Goal: Task Accomplishment & Management: Manage account settings

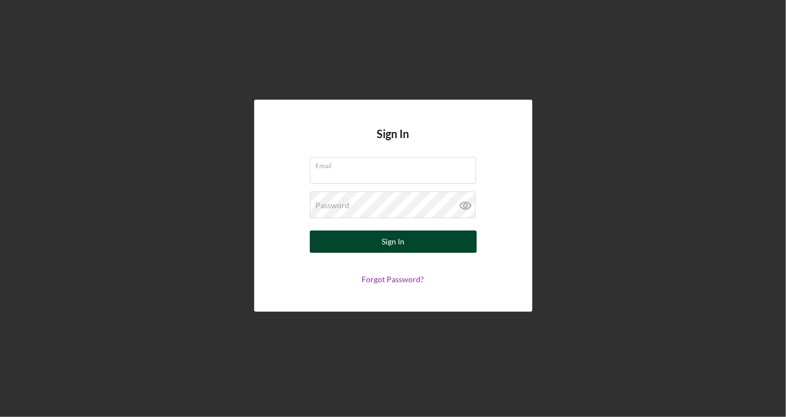
type input "tanner@tmccommunitycapital.org"
click at [405, 232] on button "Sign In" at bounding box center [393, 241] width 167 height 22
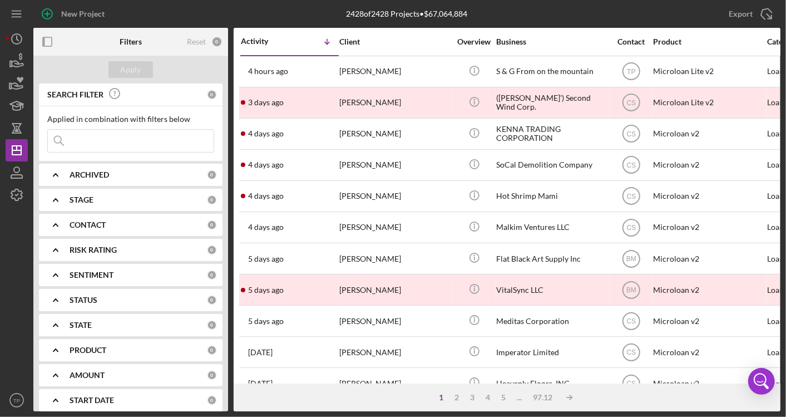
click at [166, 145] on input at bounding box center [131, 141] width 166 height 22
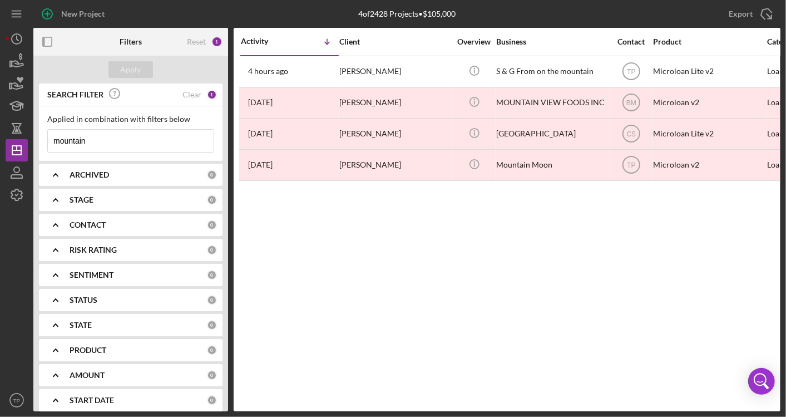
type input "mountain"
click at [445, 315] on div "Activity Icon/Table Sort Arrow Client Overview Business Contact Product Categor…" at bounding box center [507, 219] width 547 height 383
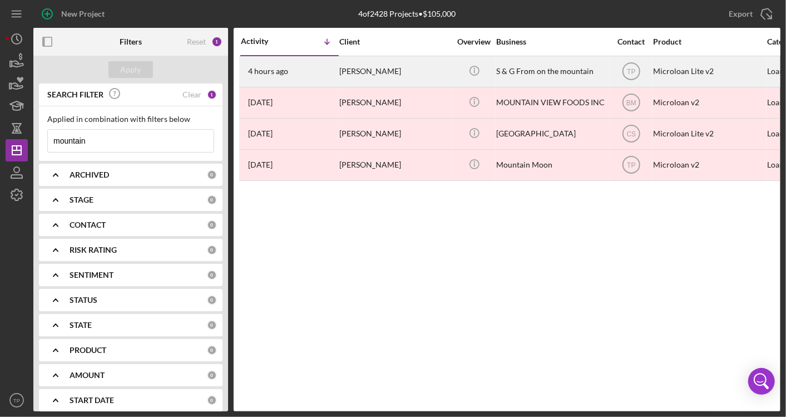
click at [420, 66] on div "Gena Doherty" at bounding box center [394, 71] width 111 height 29
click at [362, 71] on div "Gena Doherty" at bounding box center [394, 71] width 111 height 29
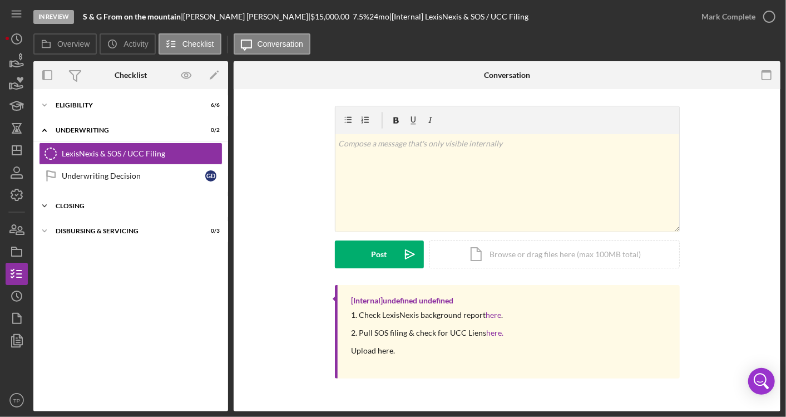
click at [76, 205] on div "Closing" at bounding box center [135, 206] width 159 height 7
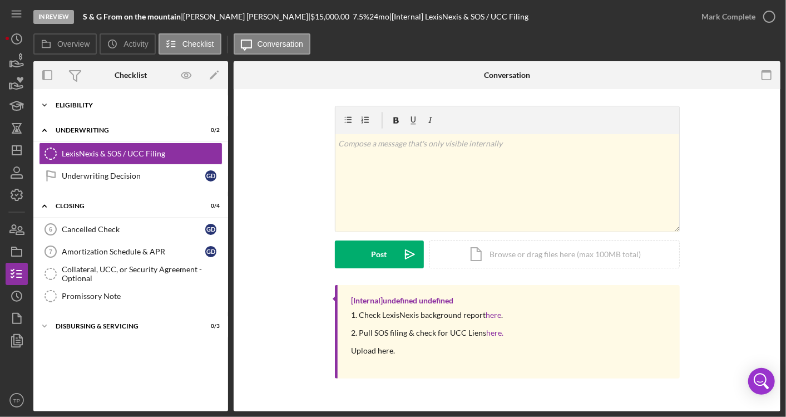
click at [91, 102] on div "Eligibility" at bounding box center [135, 105] width 159 height 7
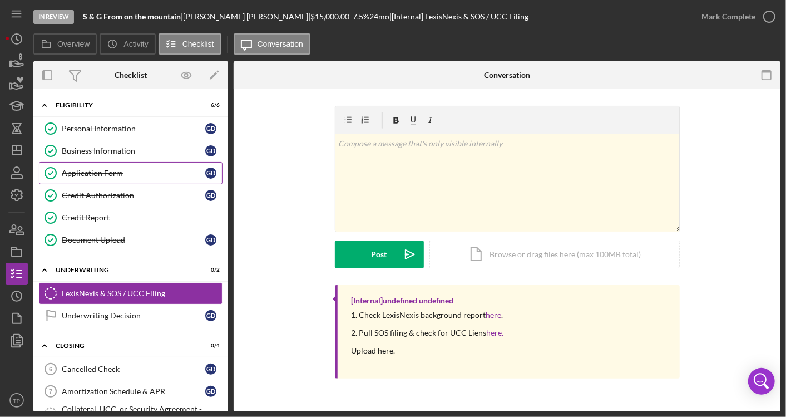
click at [122, 170] on div "Application Form" at bounding box center [134, 173] width 144 height 9
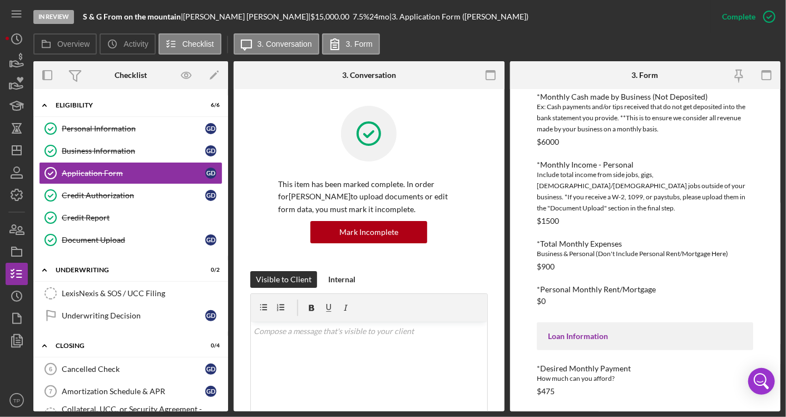
scroll to position [477, 0]
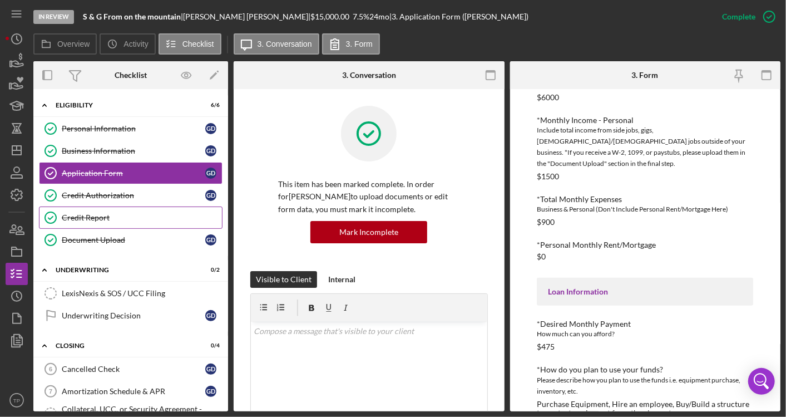
click at [110, 214] on div "Credit Report" at bounding box center [142, 217] width 160 height 9
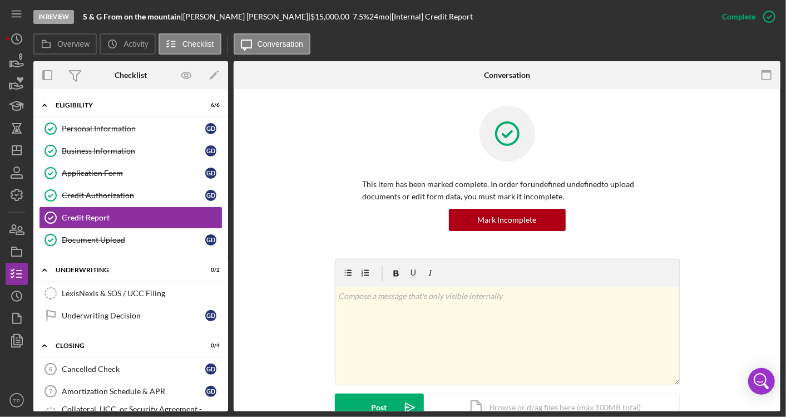
scroll to position [284, 0]
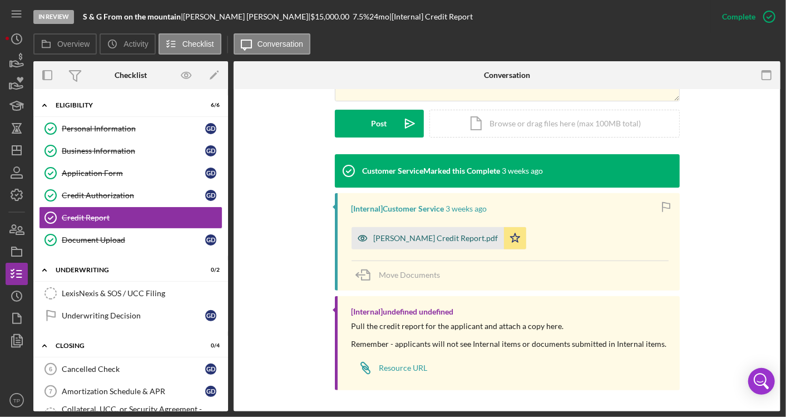
click at [390, 239] on div "Gena Doherty Credit Report.pdf" at bounding box center [436, 238] width 125 height 9
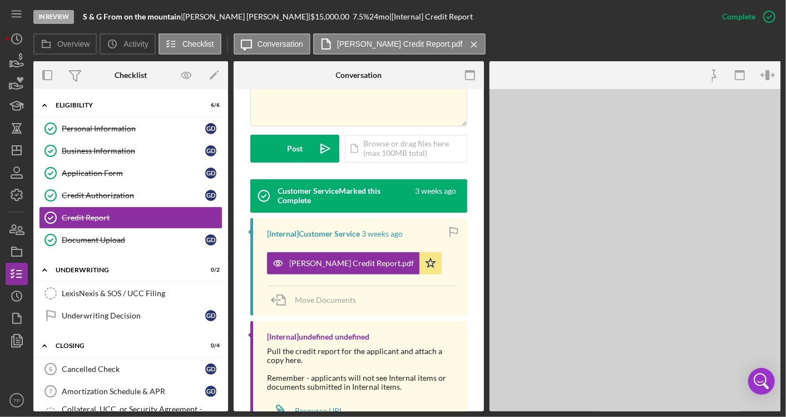
scroll to position [296, 0]
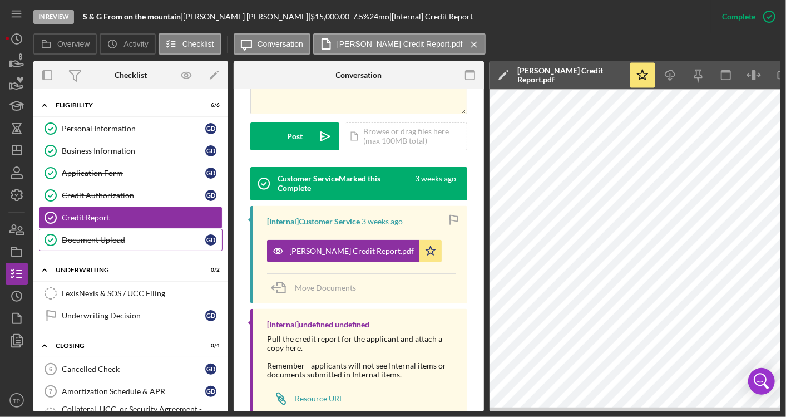
click at [132, 245] on link "Document Upload Document Upload G D" at bounding box center [131, 240] width 184 height 22
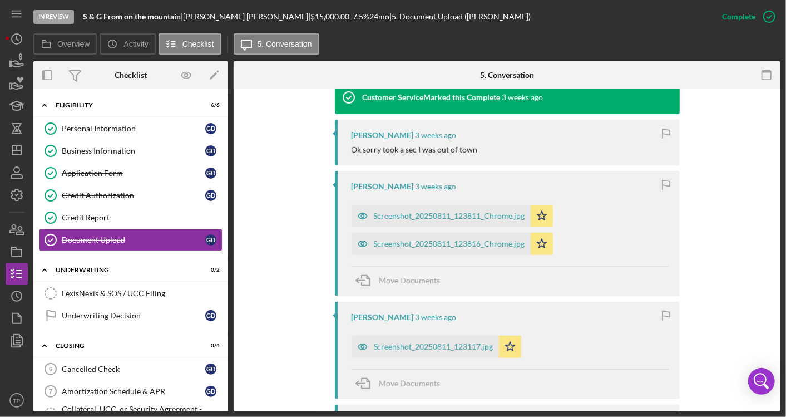
scroll to position [494, 0]
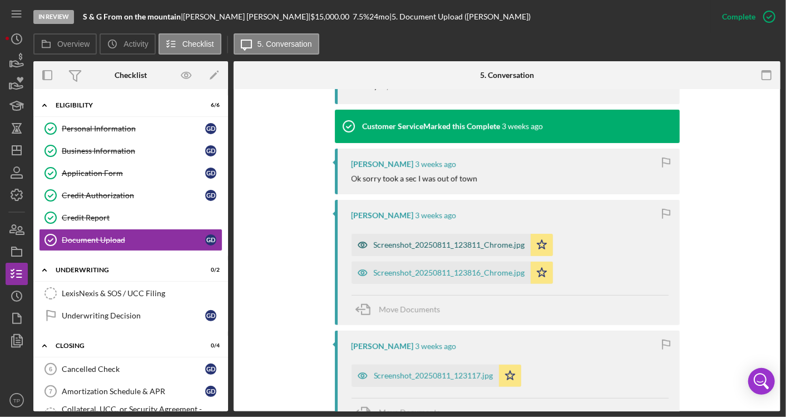
click at [423, 252] on div "Screenshot_20250811_123811_Chrome.jpg" at bounding box center [441, 245] width 179 height 22
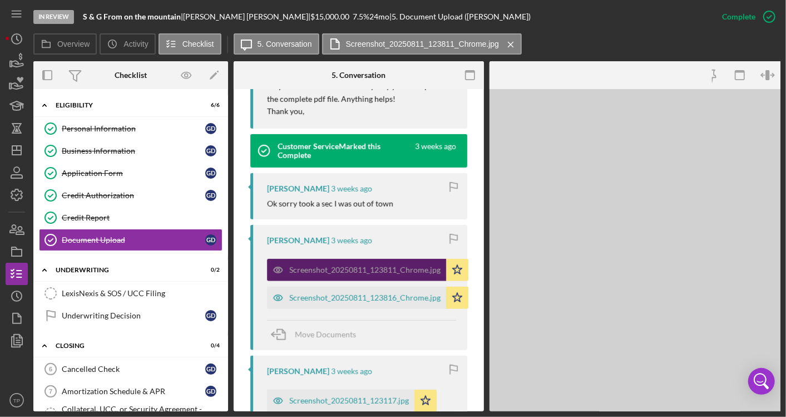
scroll to position [519, 0]
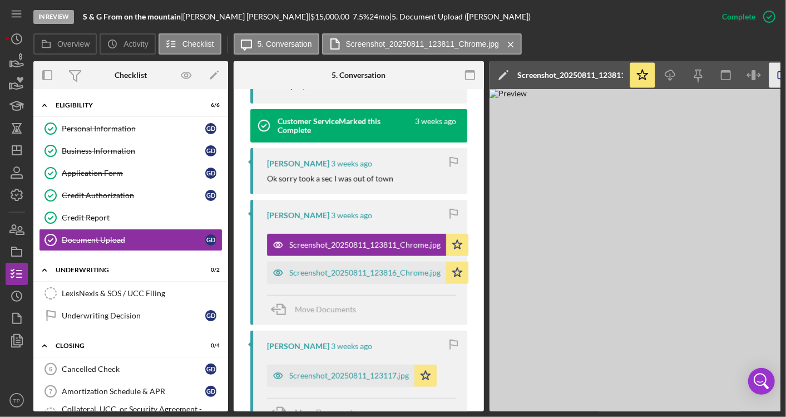
click at [775, 73] on icon "button" at bounding box center [782, 75] width 25 height 25
click at [401, 277] on div "Screenshot_20250811_123816_Chrome.jpg" at bounding box center [356, 273] width 179 height 22
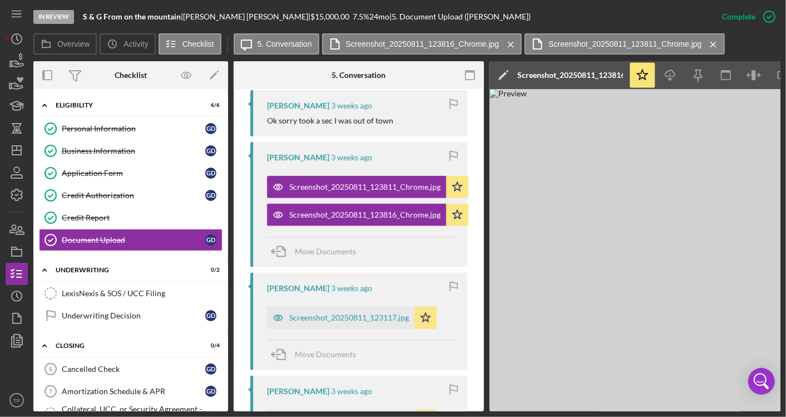
scroll to position [643, 0]
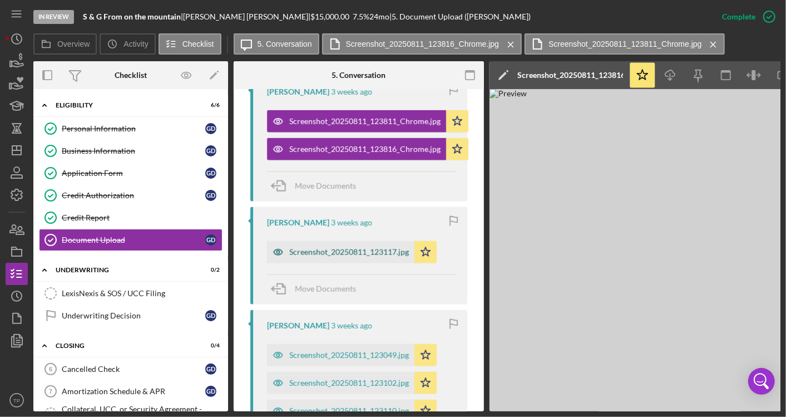
click at [385, 259] on div "Screenshot_20250811_123117.jpg" at bounding box center [340, 252] width 147 height 22
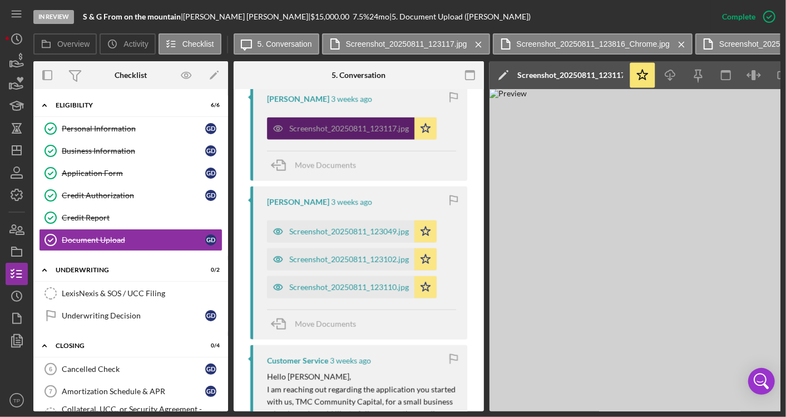
scroll to position [766, 0]
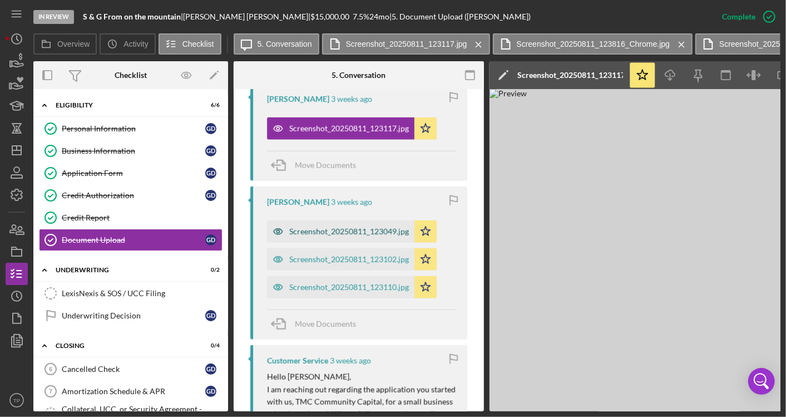
click at [367, 230] on div "Screenshot_20250811_123049.jpg" at bounding box center [349, 231] width 120 height 9
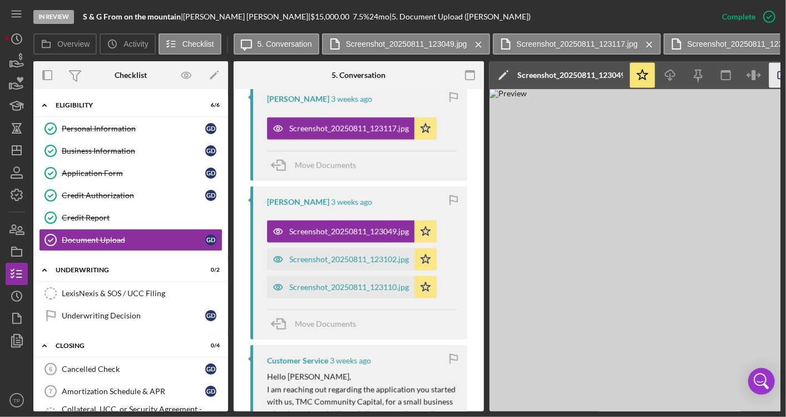
click at [780, 72] on icon "button" at bounding box center [782, 75] width 7 height 7
click at [499, 77] on icon "Icon/Edit" at bounding box center [504, 75] width 28 height 28
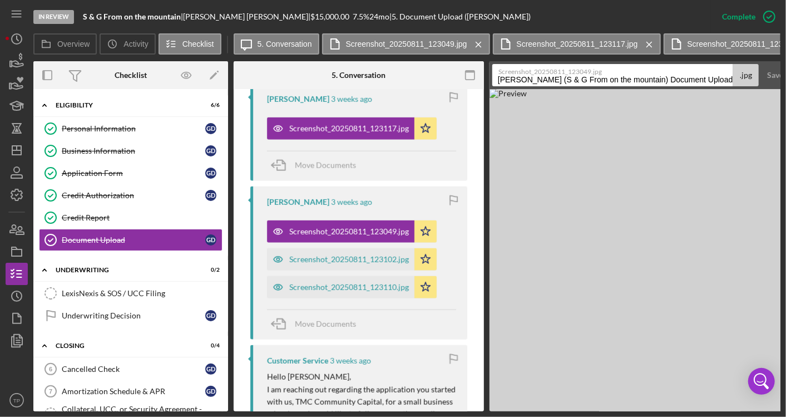
click at [538, 81] on input "Doherty, Gena (S & G From on the mountain) Document Upload 20250811" at bounding box center [612, 75] width 241 height 22
type input "7/30 personal"
click at [762, 64] on button "Save" at bounding box center [775, 75] width 27 height 22
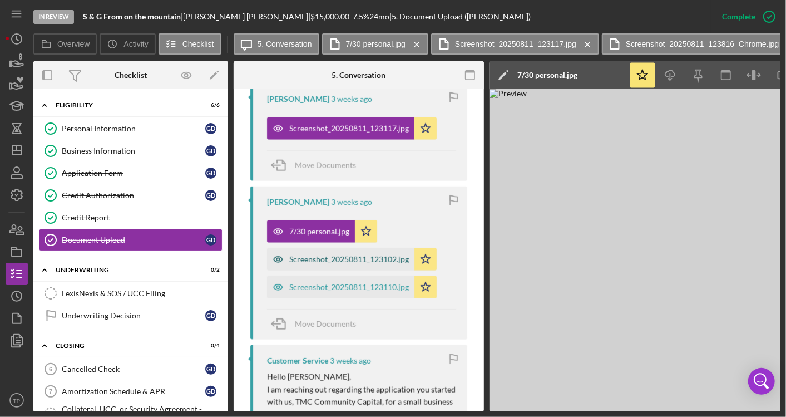
click at [387, 255] on div "Screenshot_20250811_123102.jpg" at bounding box center [349, 259] width 120 height 9
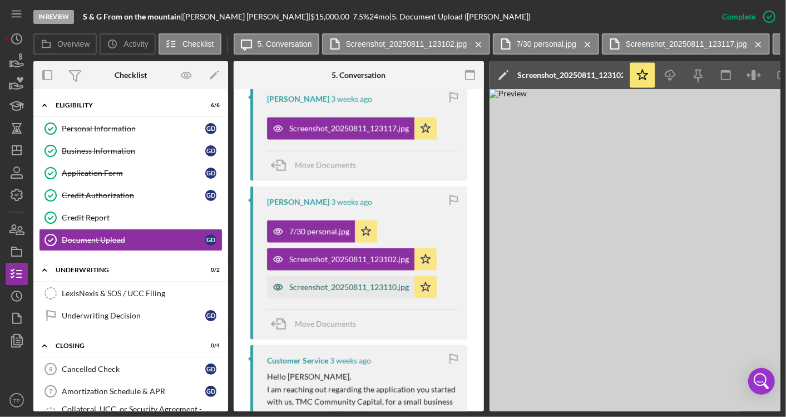
click at [336, 283] on div "Screenshot_20250811_123110.jpg" at bounding box center [349, 287] width 120 height 9
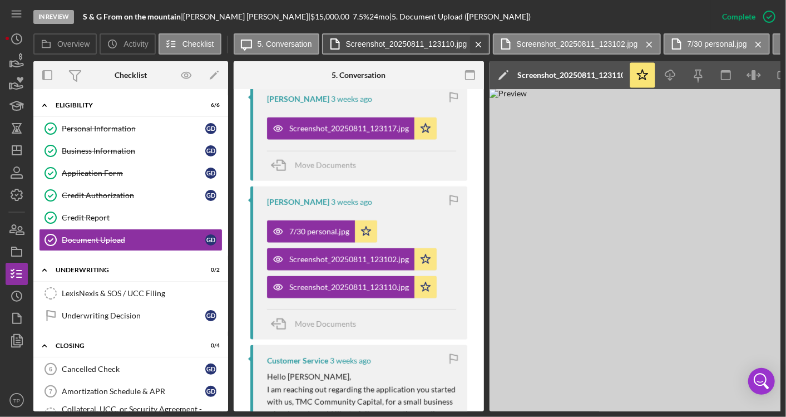
click at [475, 43] on icon "Icon/Menu Close" at bounding box center [478, 45] width 19 height 28
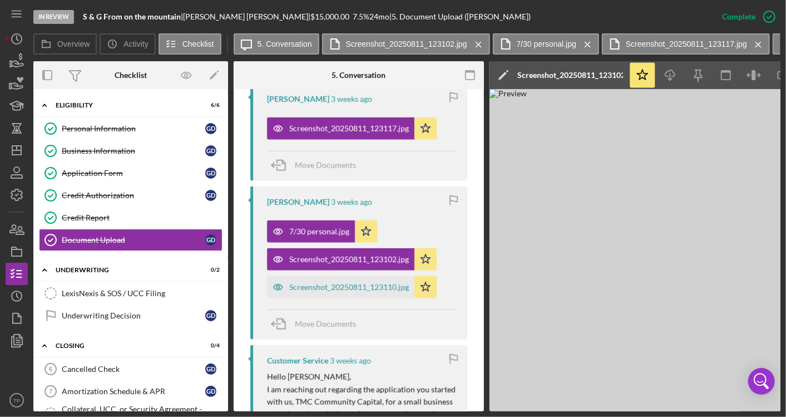
click at [475, 43] on icon "Icon/Menu Close" at bounding box center [478, 45] width 19 height 28
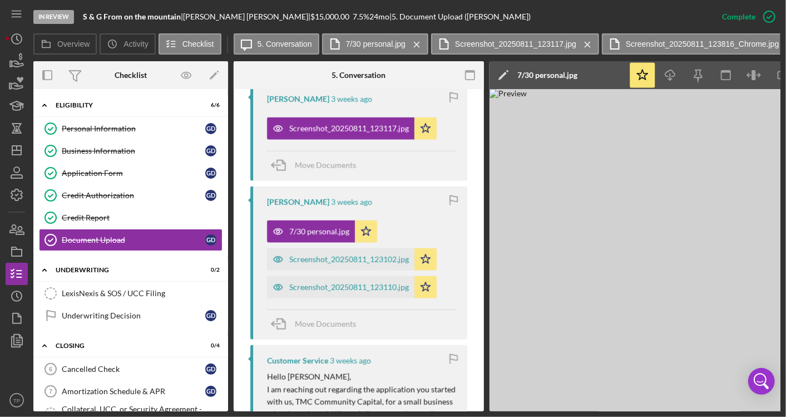
click at [475, 43] on label "Screenshot_20250811_123117.jpg" at bounding box center [515, 44] width 121 height 9
click at [582, 45] on icon "Icon/Menu Close" at bounding box center [587, 45] width 19 height 28
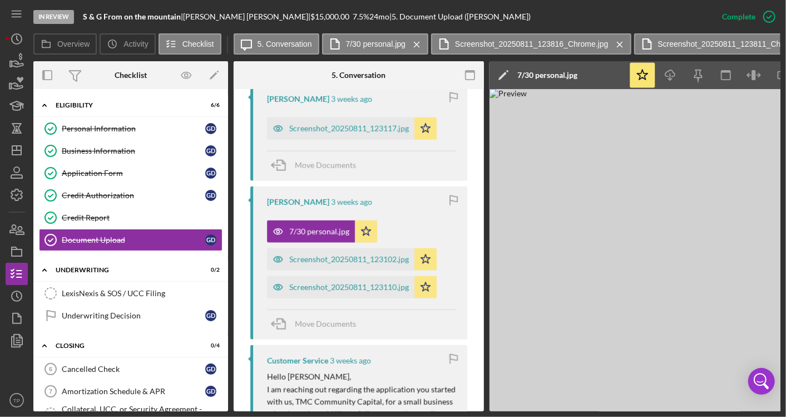
click at [582, 45] on label "Screenshot_20250811_123816_Chrome.jpg" at bounding box center [532, 44] width 154 height 9
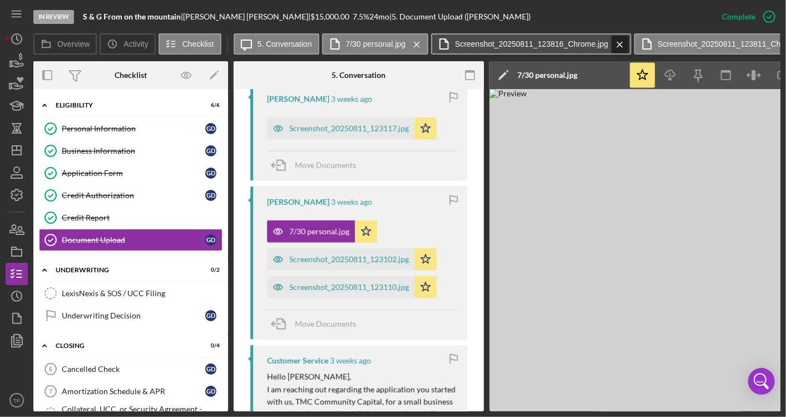
click at [622, 44] on button "Screenshot_20250811_123816_Chrome.jpg Icon/Menu Close" at bounding box center [531, 43] width 200 height 21
click at [622, 44] on div "Icon/Message 5. Conversation 7/30 personal.jpg Icon/Menu Close Screenshot_20250…" at bounding box center [508, 44] width 548 height 22
click at [622, 44] on button "Screenshot_20250811_123816_Chrome.jpg Icon/Menu Close" at bounding box center [531, 43] width 200 height 21
click at [619, 44] on icon "Icon/Menu Close" at bounding box center [619, 45] width 19 height 28
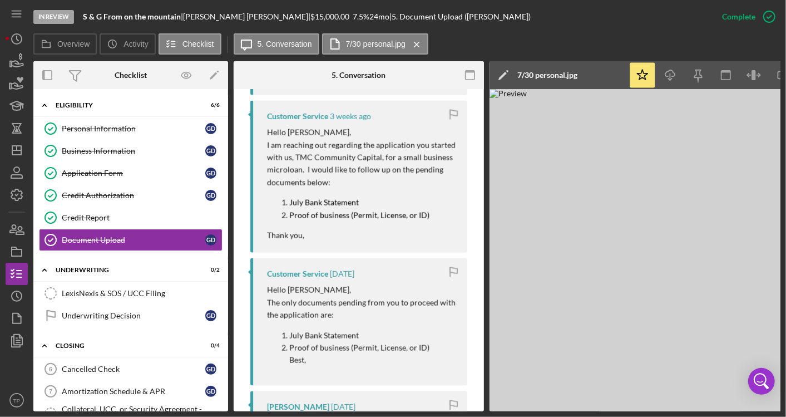
scroll to position [1137, 0]
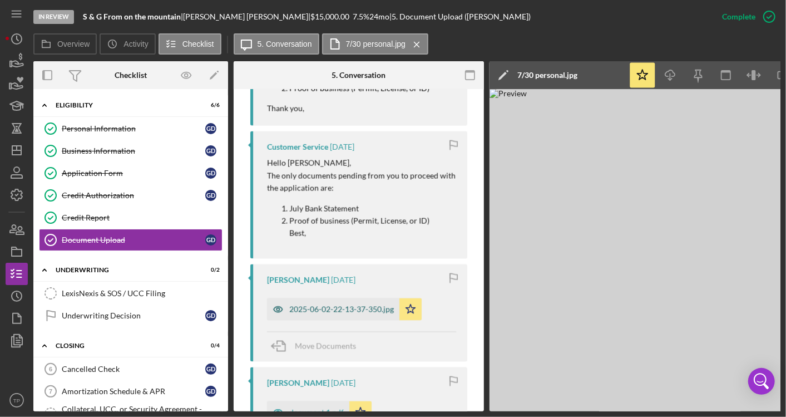
click at [369, 314] on div "2025-06-02-22-13-37-350.jpg" at bounding box center [333, 309] width 132 height 22
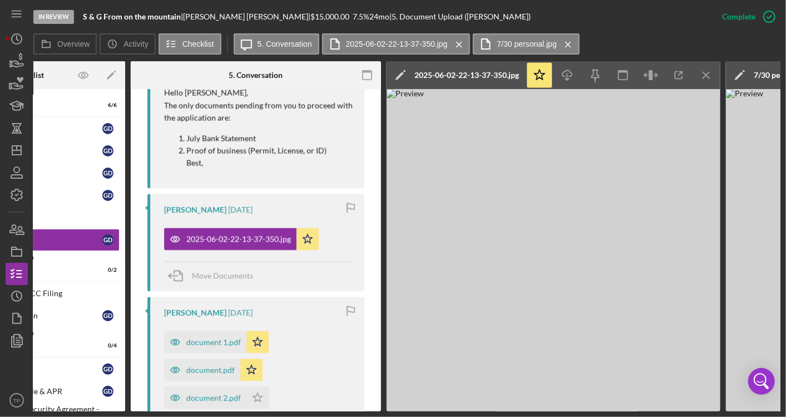
scroll to position [1323, 0]
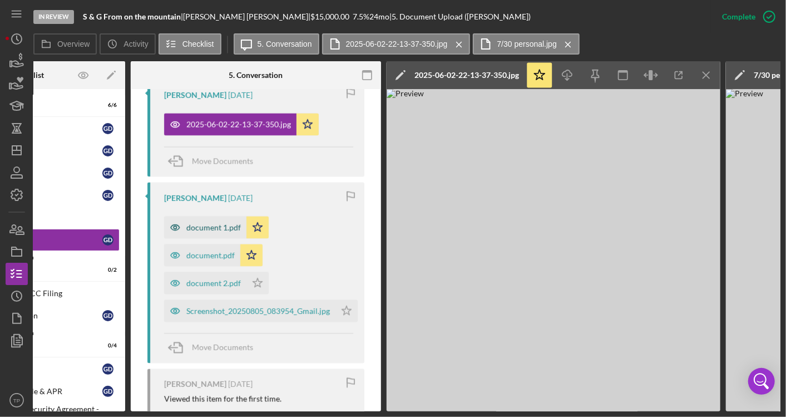
click at [223, 224] on div "document 1.pdf" at bounding box center [213, 227] width 55 height 9
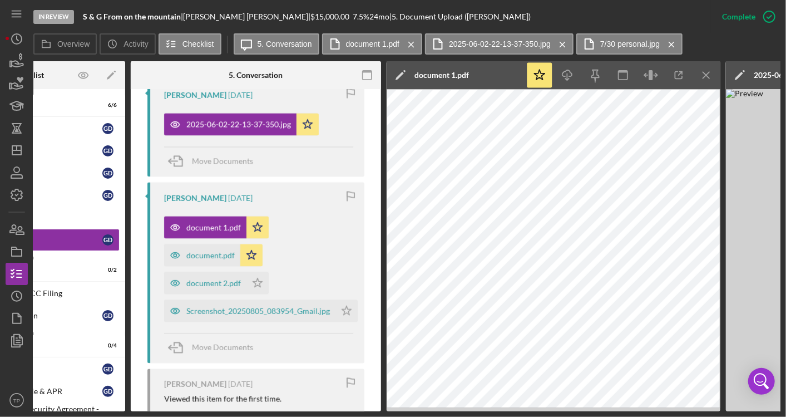
click at [400, 71] on icon "Icon/Edit" at bounding box center [401, 75] width 28 height 28
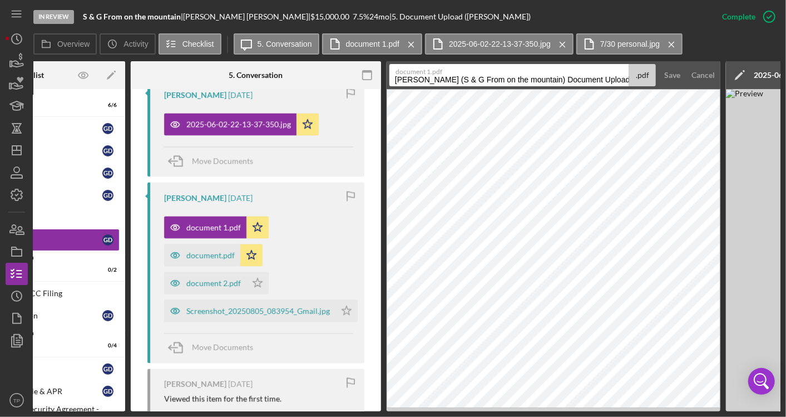
click at [436, 84] on input "Doherty, Gena (S & G From on the mountain) Document Upload 20250805" at bounding box center [510, 75] width 240 height 22
type input "6/30 personal"
click at [659, 64] on button "Save" at bounding box center [672, 75] width 27 height 22
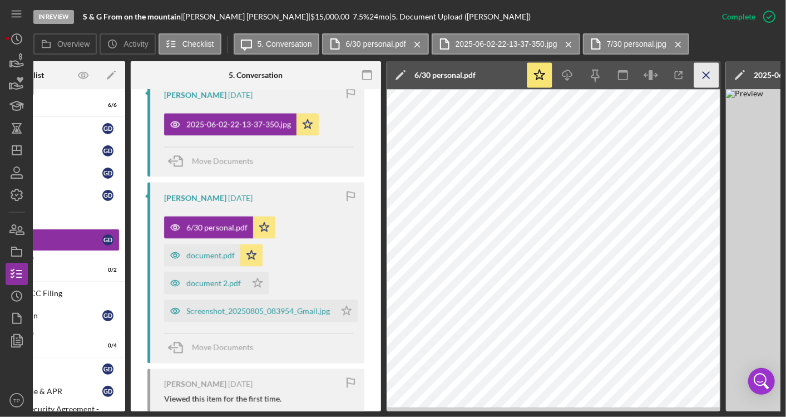
click at [704, 78] on icon "Icon/Menu Close" at bounding box center [706, 75] width 25 height 25
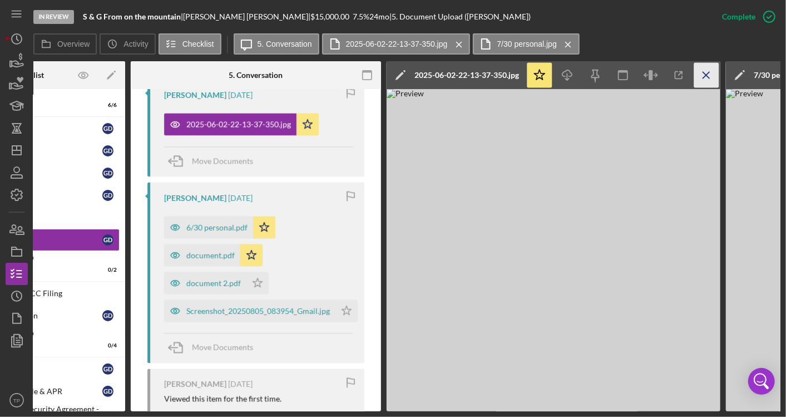
click at [707, 75] on icon "Icon/Menu Close" at bounding box center [706, 75] width 25 height 25
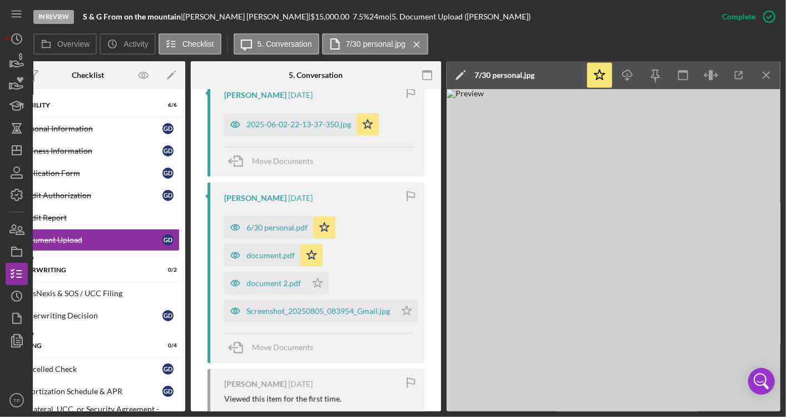
scroll to position [0, 42]
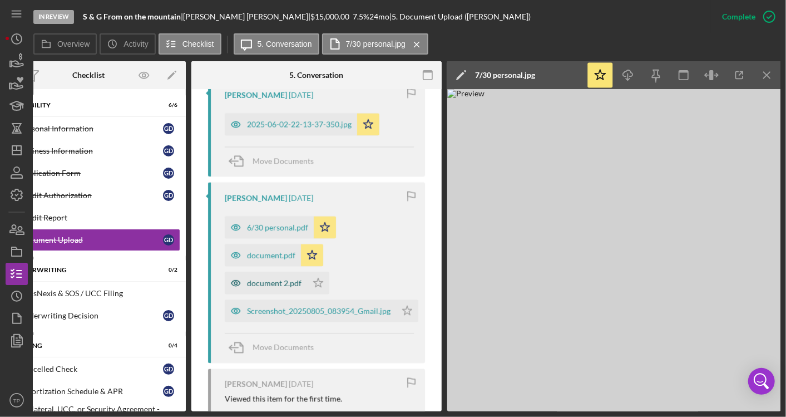
click at [277, 275] on div "document 2.pdf" at bounding box center [266, 283] width 82 height 22
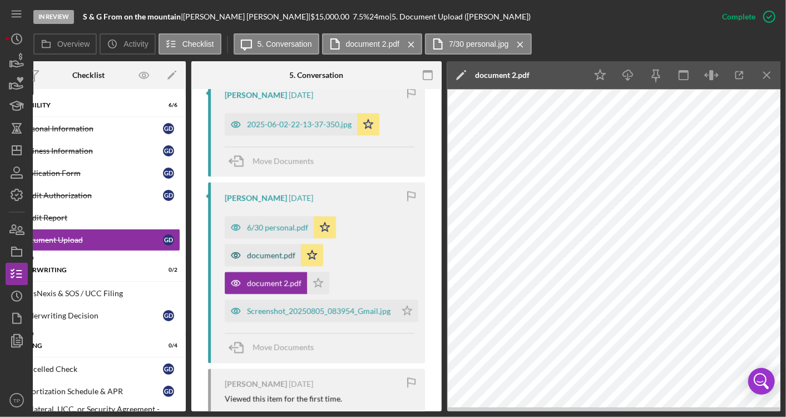
click at [283, 253] on div "document.pdf" at bounding box center [271, 254] width 48 height 9
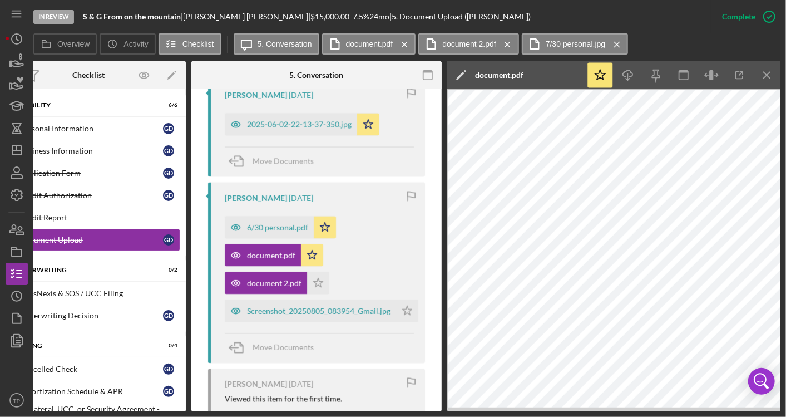
click at [455, 73] on icon "Icon/Edit" at bounding box center [461, 75] width 28 height 28
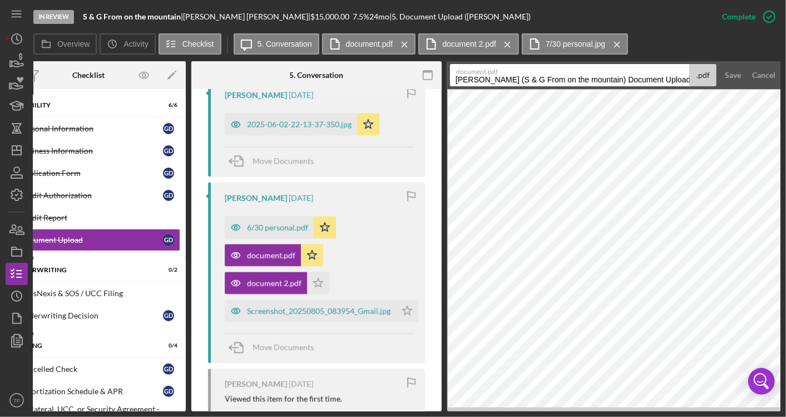
click at [490, 78] on input "Doherty, Gena (S & G From on the mountain) Document Upload 20250805" at bounding box center [570, 75] width 240 height 22
type input "5/30 personal"
click at [720, 64] on button "Save" at bounding box center [733, 75] width 27 height 22
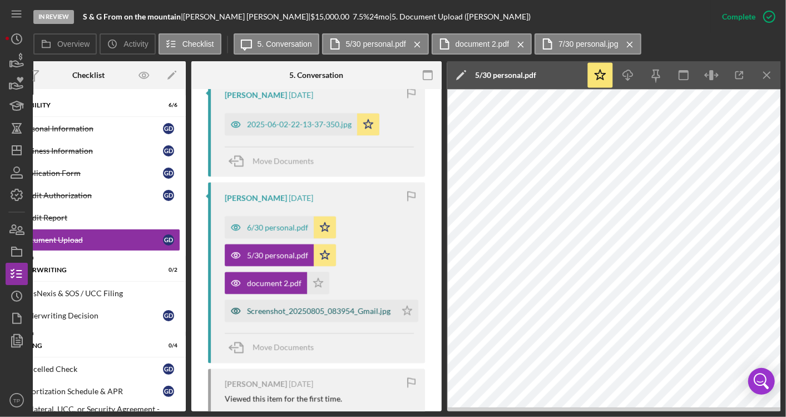
click at [285, 314] on div "Screenshot_20250805_083954_Gmail.jpg" at bounding box center [310, 310] width 171 height 22
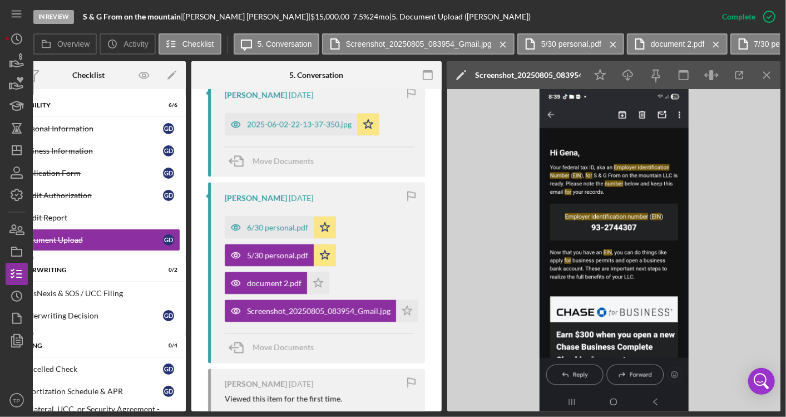
click at [457, 74] on icon "Icon/Edit" at bounding box center [461, 75] width 28 height 28
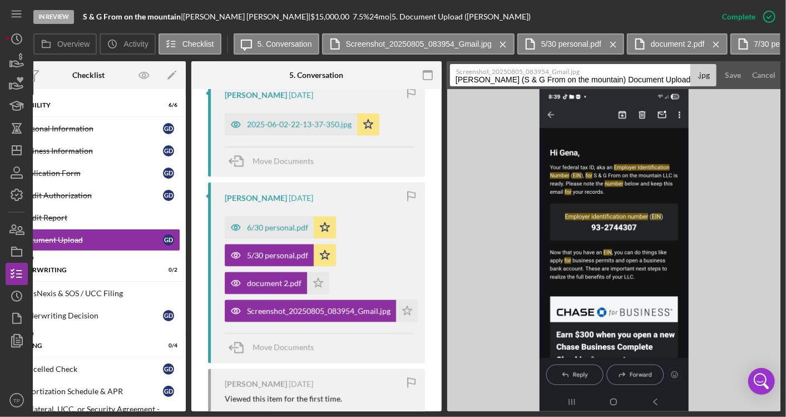
click at [501, 83] on input "Doherty, Gena (S & G From on the mountain) Document Upload 20250805" at bounding box center [570, 75] width 241 height 22
type input "ein #"
click at [720, 64] on button "Save" at bounding box center [733, 75] width 27 height 22
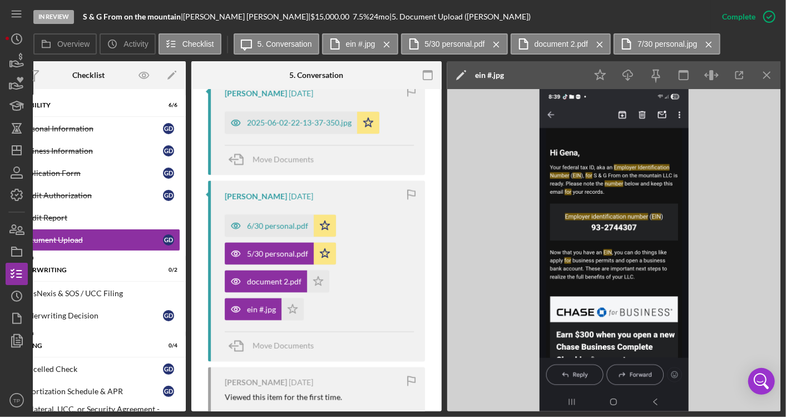
scroll to position [1261, 0]
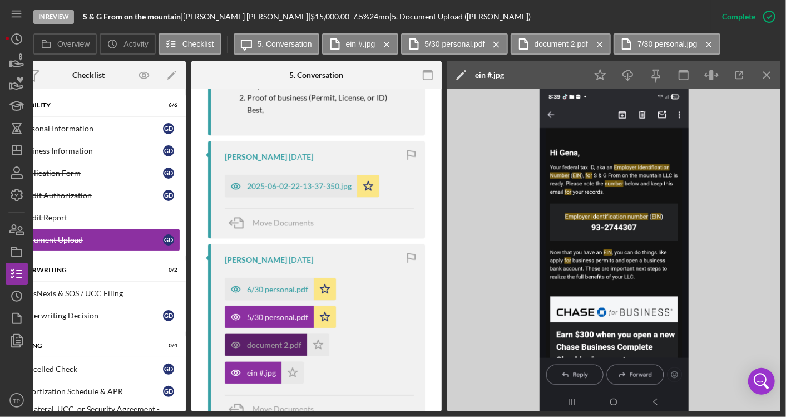
click at [270, 340] on div "document 2.pdf" at bounding box center [274, 344] width 55 height 9
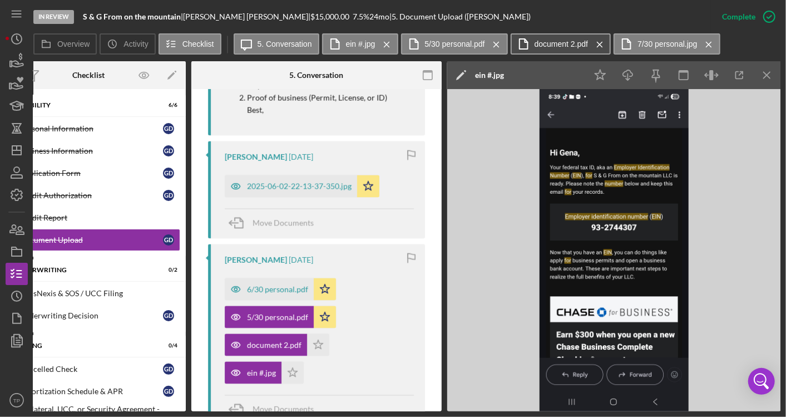
click at [559, 40] on label "document 2.pdf" at bounding box center [562, 44] width 54 height 9
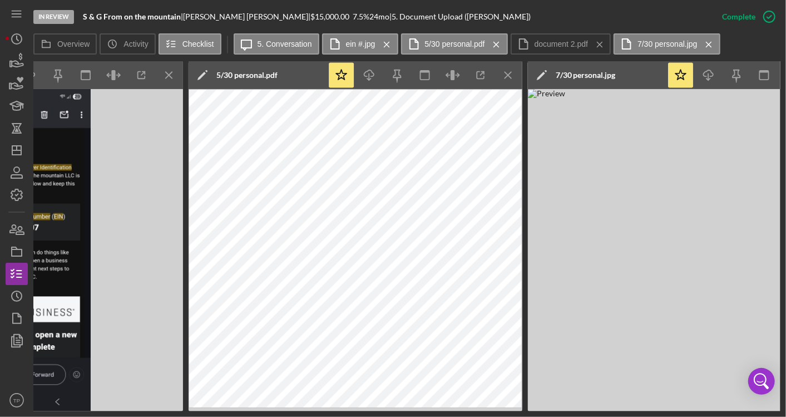
scroll to position [0, 721]
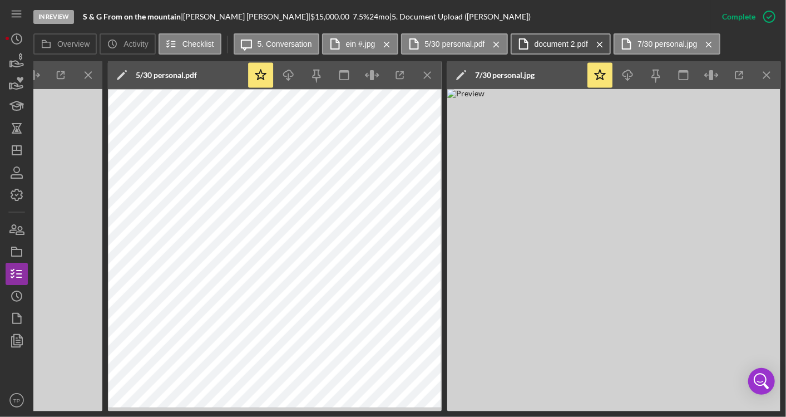
click at [563, 40] on label "document 2.pdf" at bounding box center [562, 44] width 54 height 9
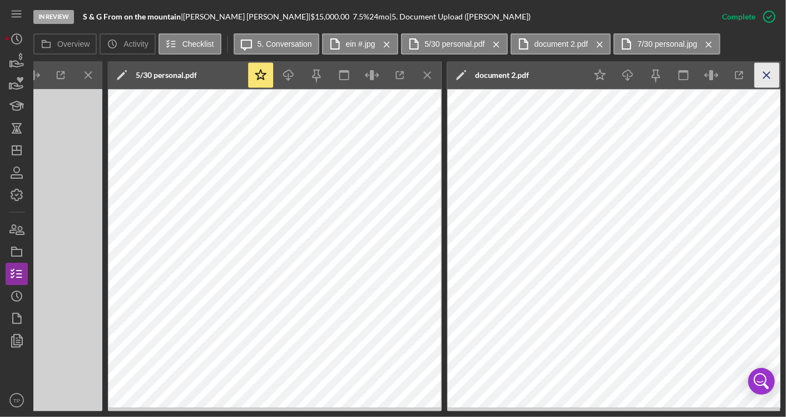
click at [91, 77] on line "button" at bounding box center [88, 75] width 6 height 6
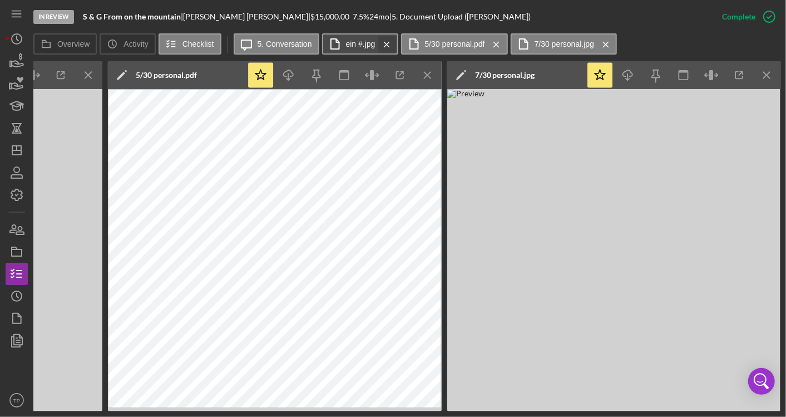
click at [386, 48] on icon "Icon/Menu Close" at bounding box center [386, 45] width 19 height 28
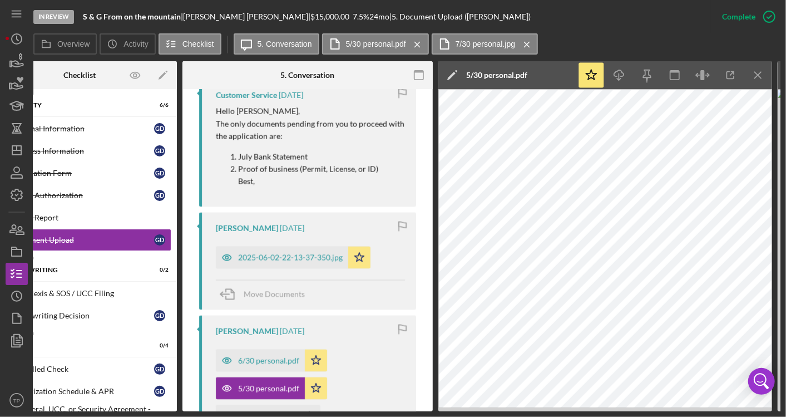
scroll to position [1236, 0]
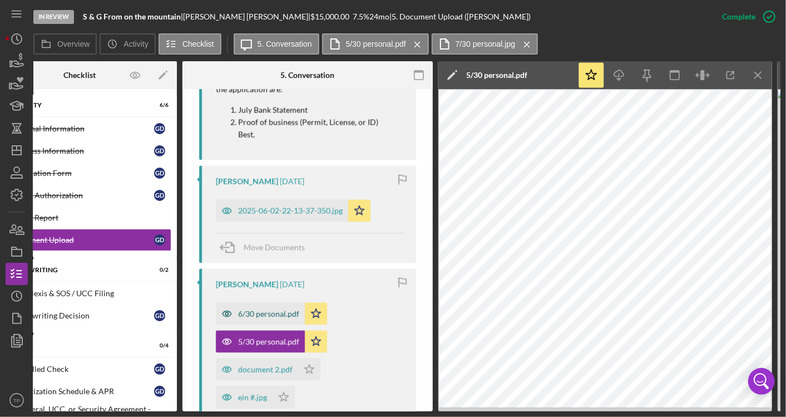
click at [269, 313] on div "6/30 personal.pdf" at bounding box center [268, 313] width 61 height 9
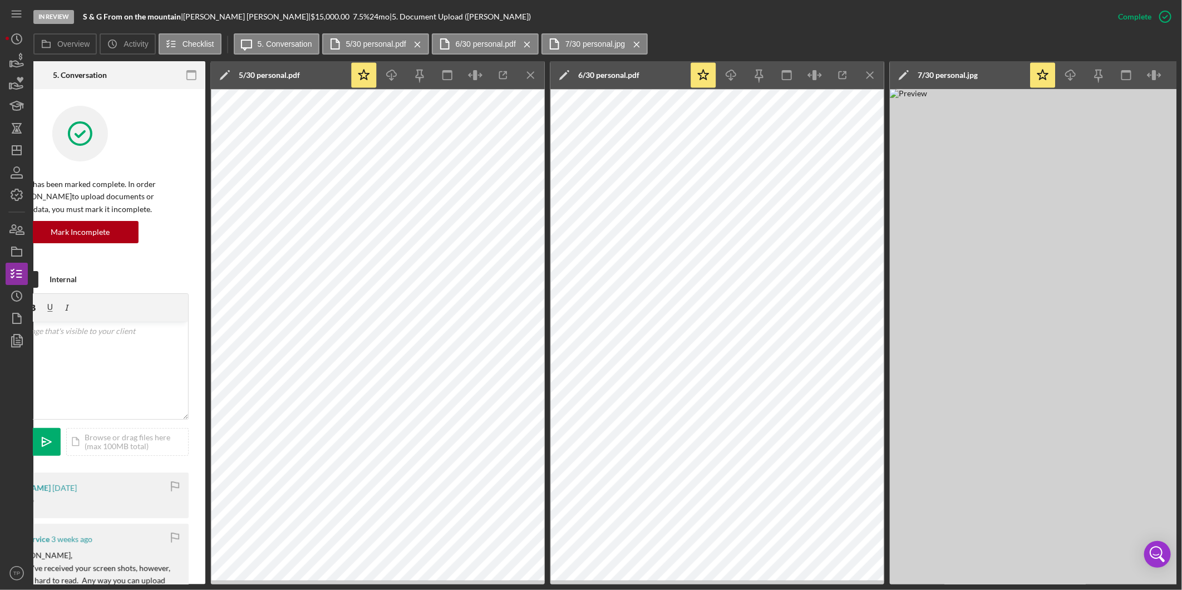
scroll to position [0, 326]
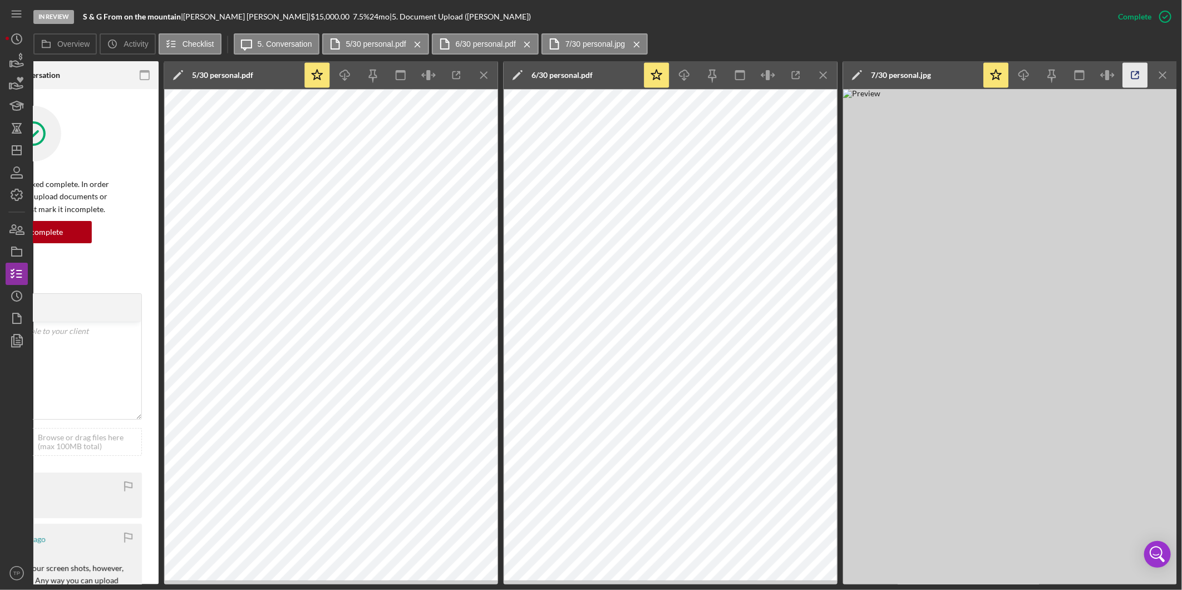
click at [460, 73] on line "button" at bounding box center [457, 73] width 3 height 3
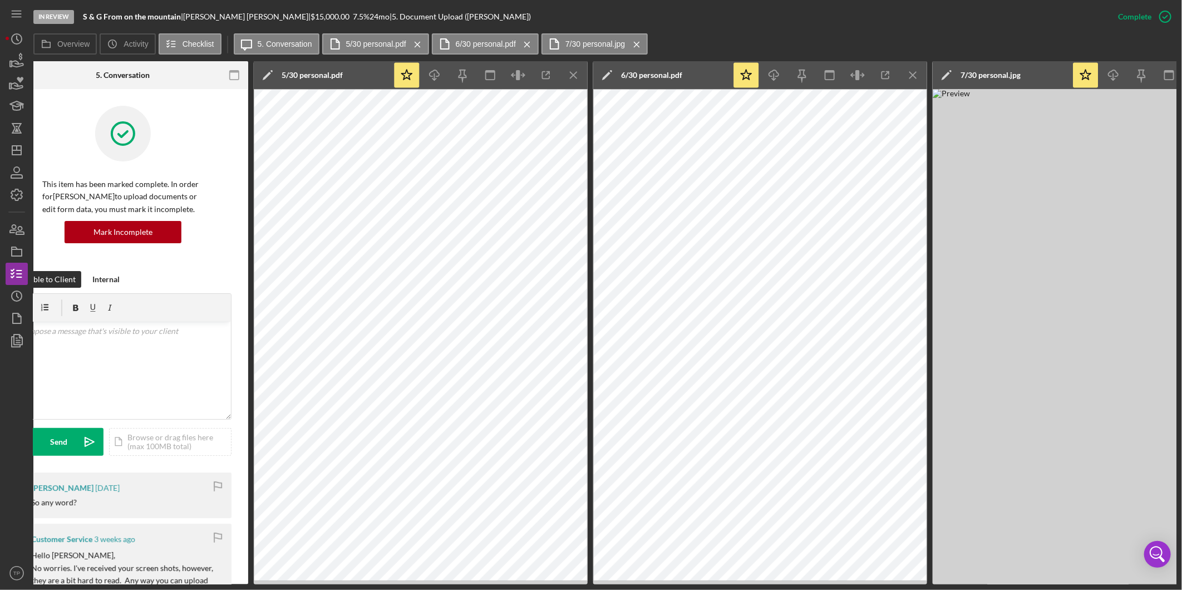
scroll to position [0, 19]
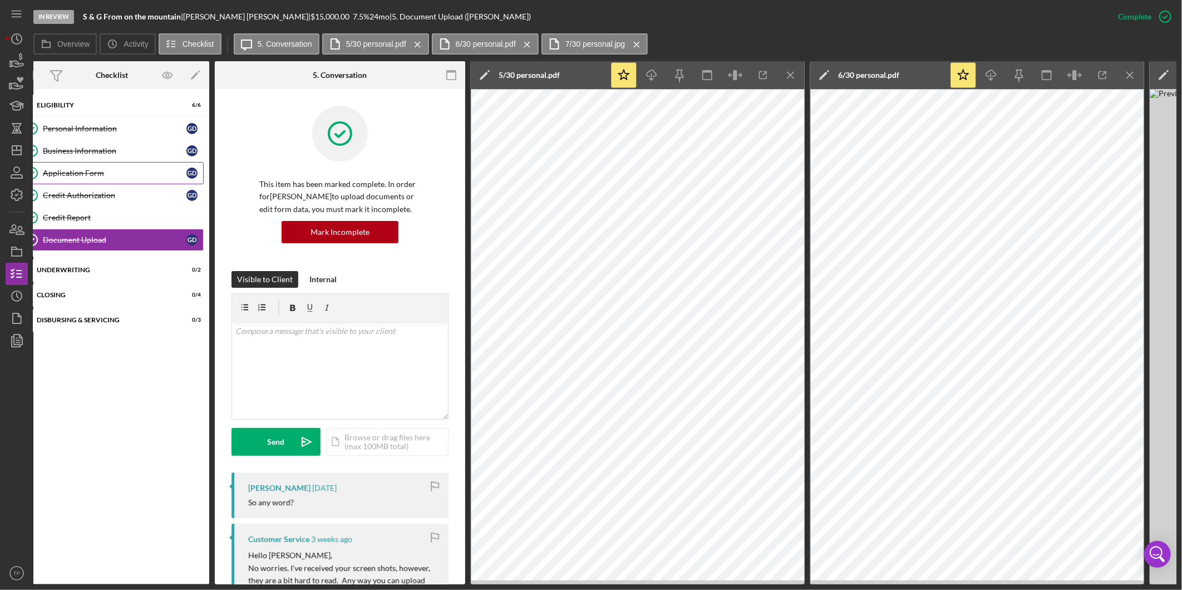
click at [100, 167] on link "Application Form Application Form G D" at bounding box center [112, 173] width 184 height 22
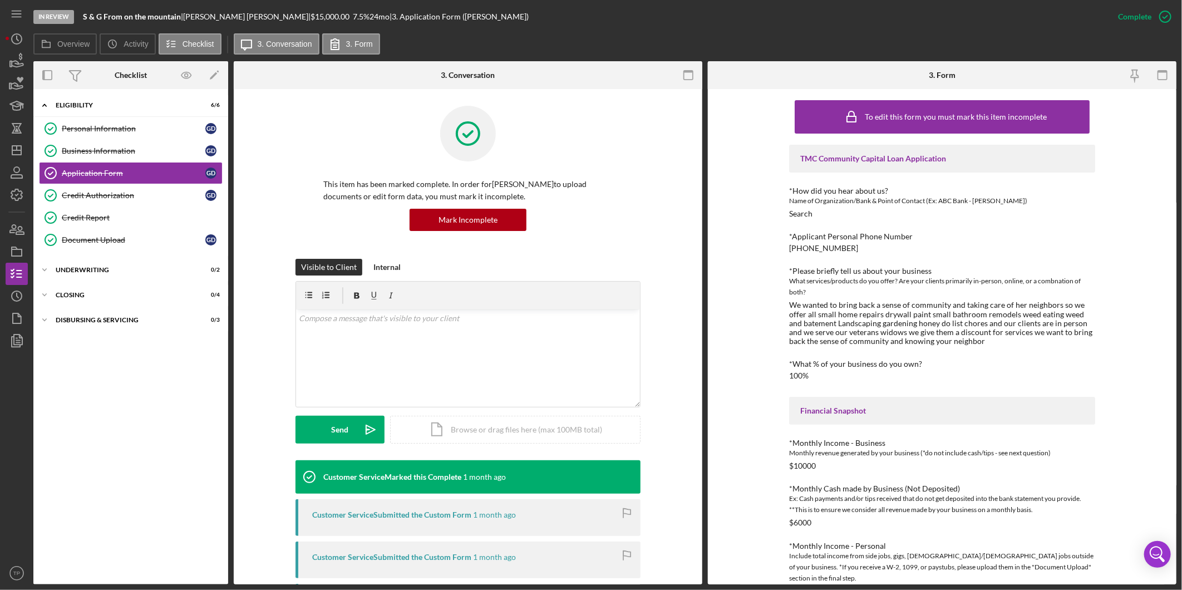
scroll to position [242, 0]
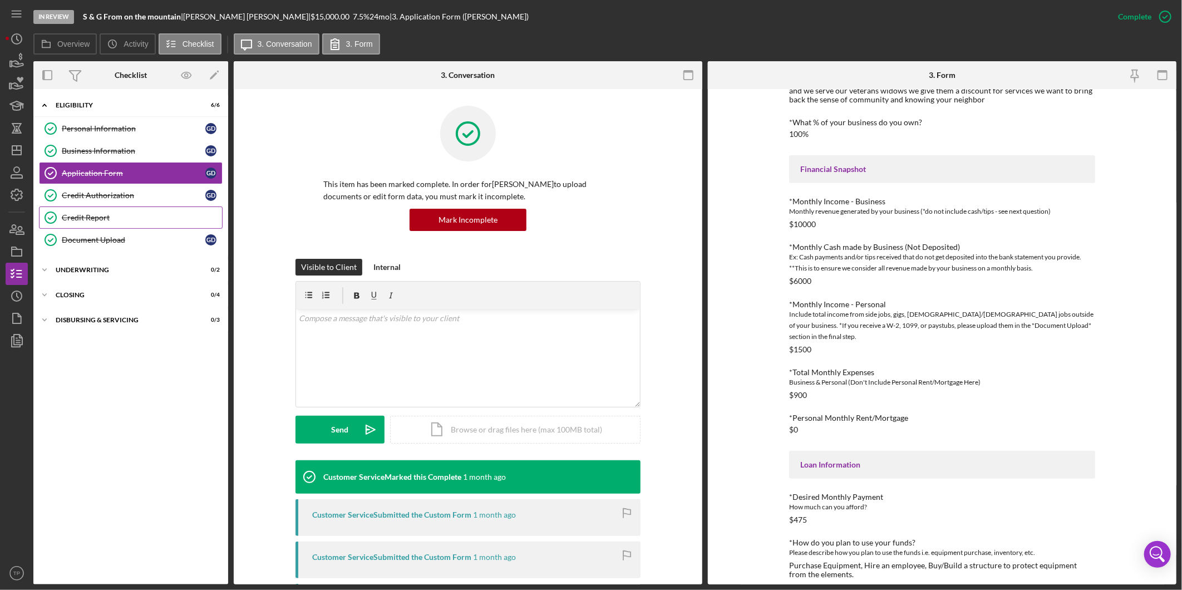
click at [147, 221] on div "Credit Report" at bounding box center [142, 217] width 160 height 9
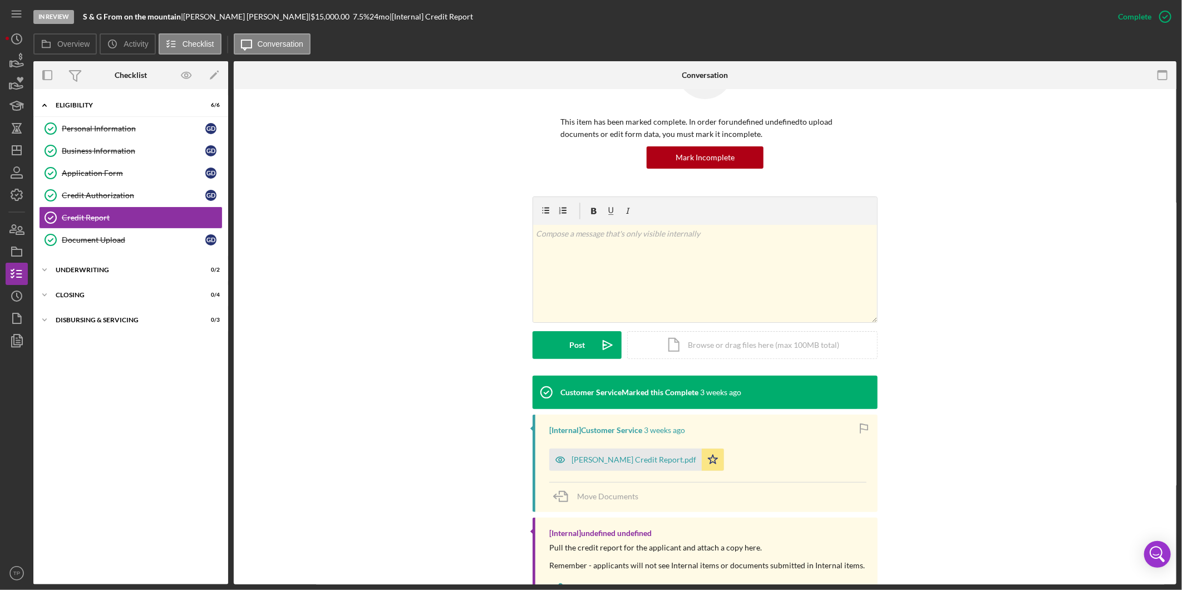
scroll to position [112, 0]
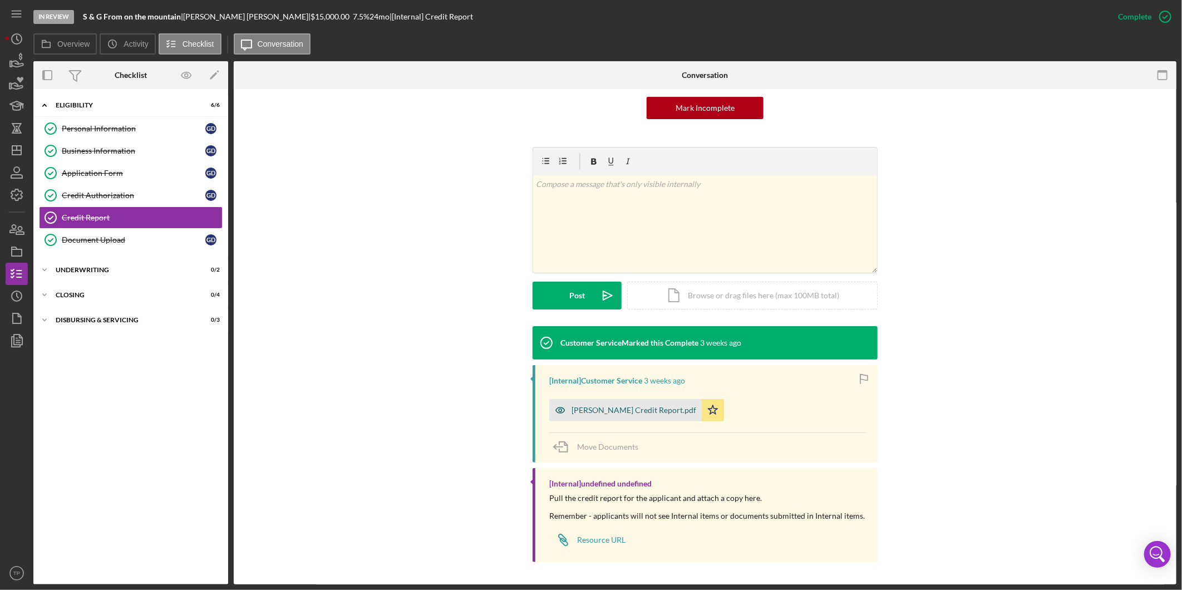
click at [644, 411] on div "Gena Doherty Credit Report.pdf" at bounding box center [633, 410] width 125 height 9
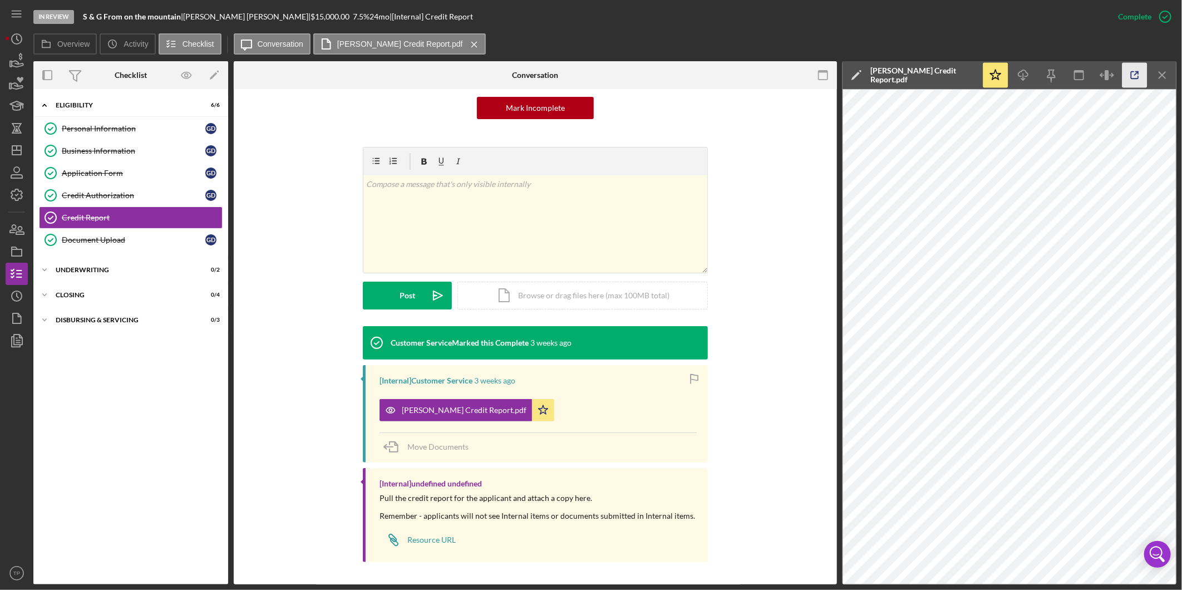
click at [786, 78] on icon "button" at bounding box center [1134, 75] width 25 height 25
drag, startPoint x: 20, startPoint y: 151, endPoint x: 29, endPoint y: 152, distance: 9.0
click at [20, 151] on icon "Icon/Dashboard" at bounding box center [17, 150] width 28 height 28
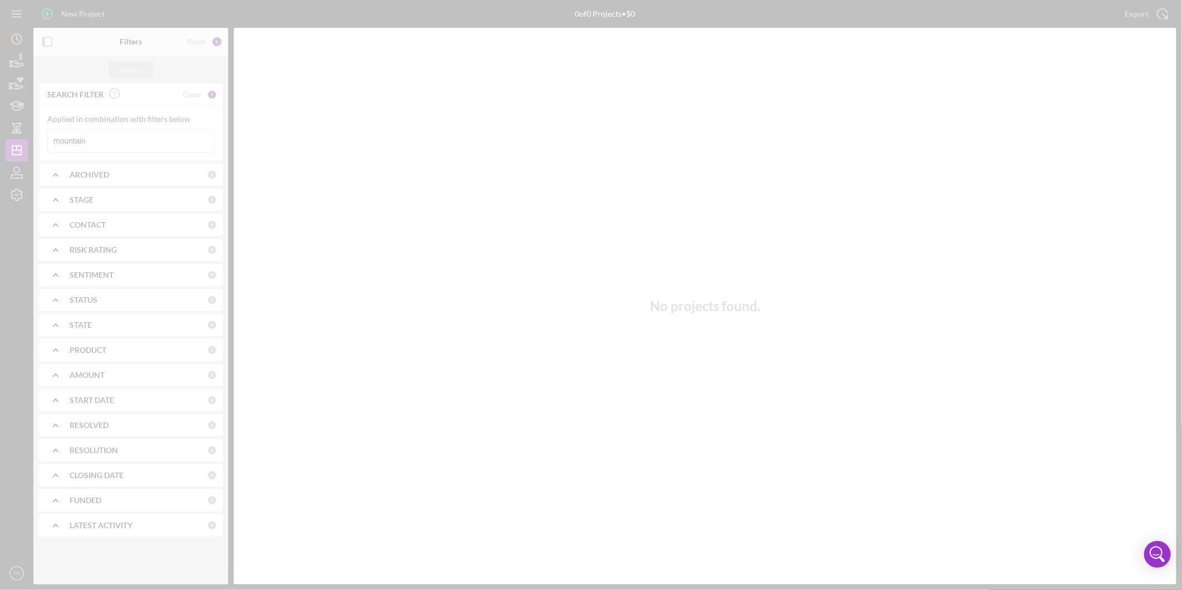
click at [184, 141] on div at bounding box center [591, 295] width 1182 height 590
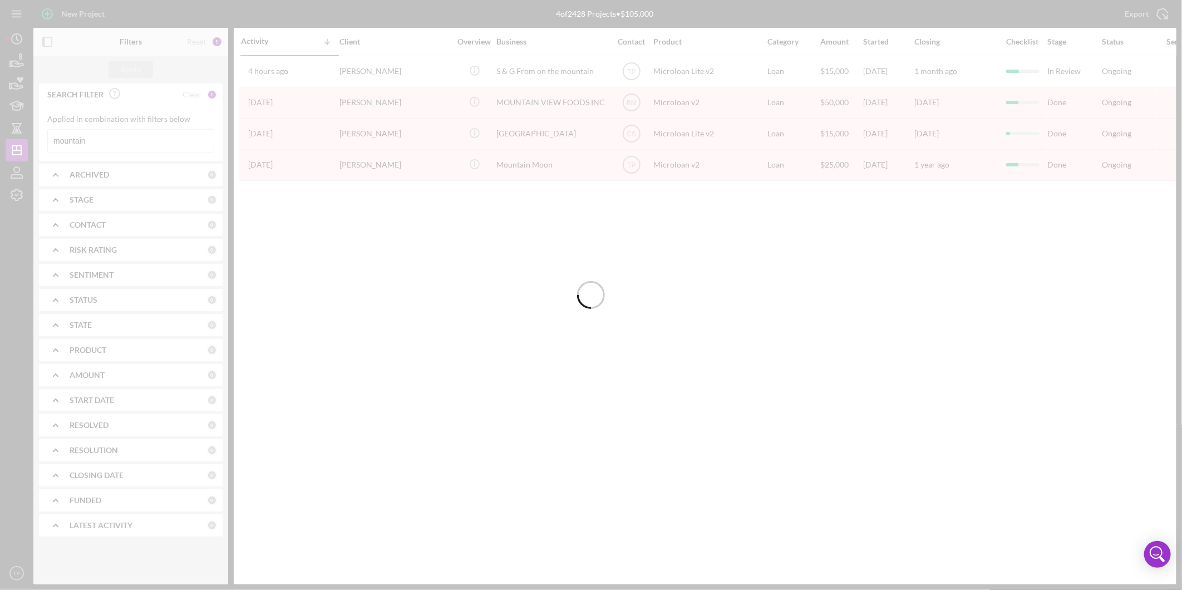
drag, startPoint x: 184, startPoint y: 141, endPoint x: 120, endPoint y: 141, distance: 63.4
click at [120, 141] on input "mountain" at bounding box center [131, 141] width 166 height 22
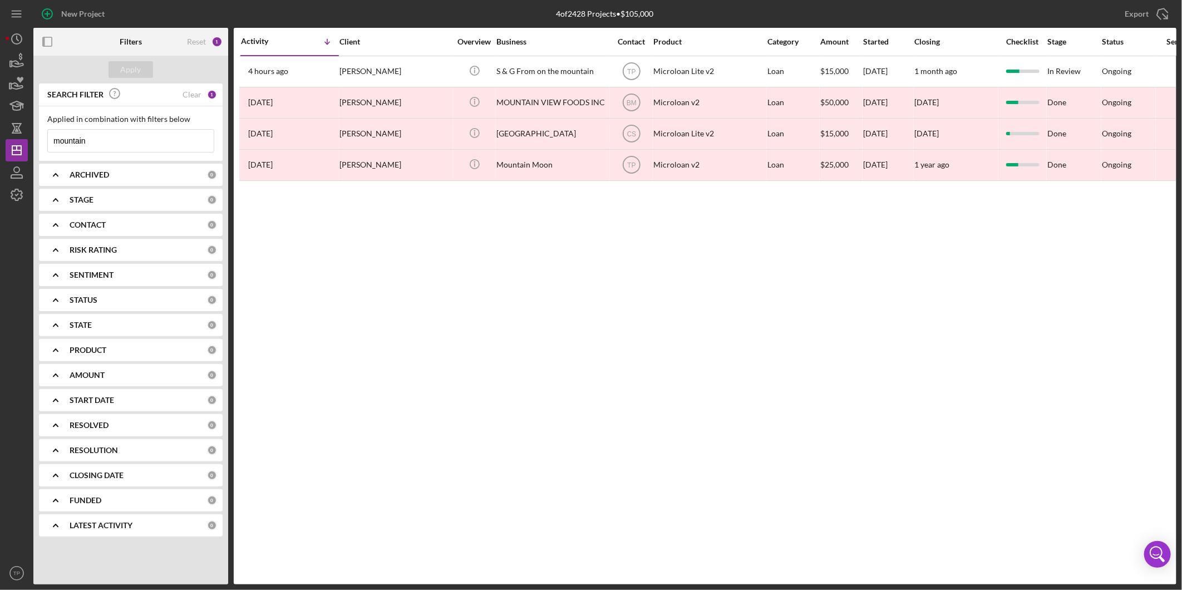
click at [120, 141] on input "mountain" at bounding box center [131, 141] width 166 height 22
type input "real deal"
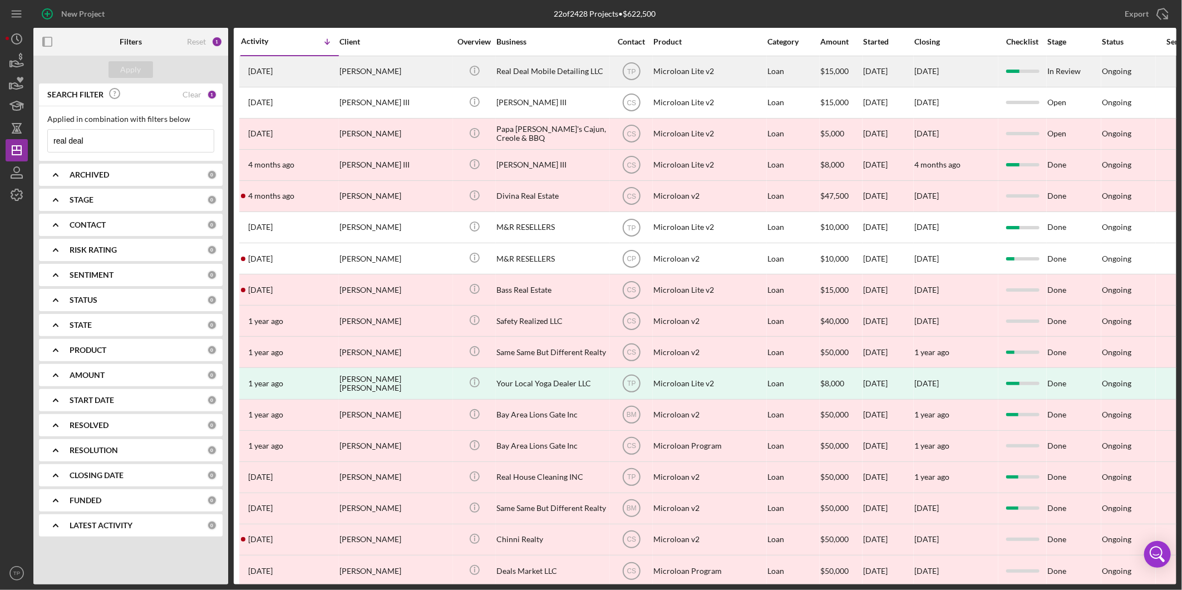
click at [398, 76] on div "Bianca Ramirez" at bounding box center [394, 71] width 111 height 29
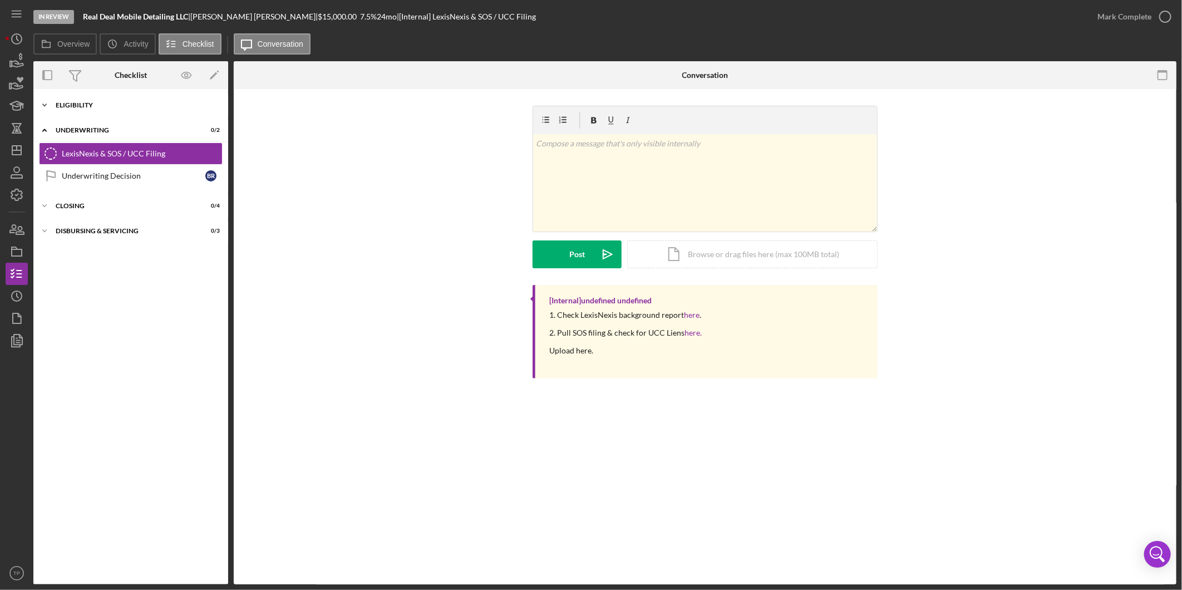
click at [162, 105] on div "Eligibility" at bounding box center [135, 105] width 159 height 7
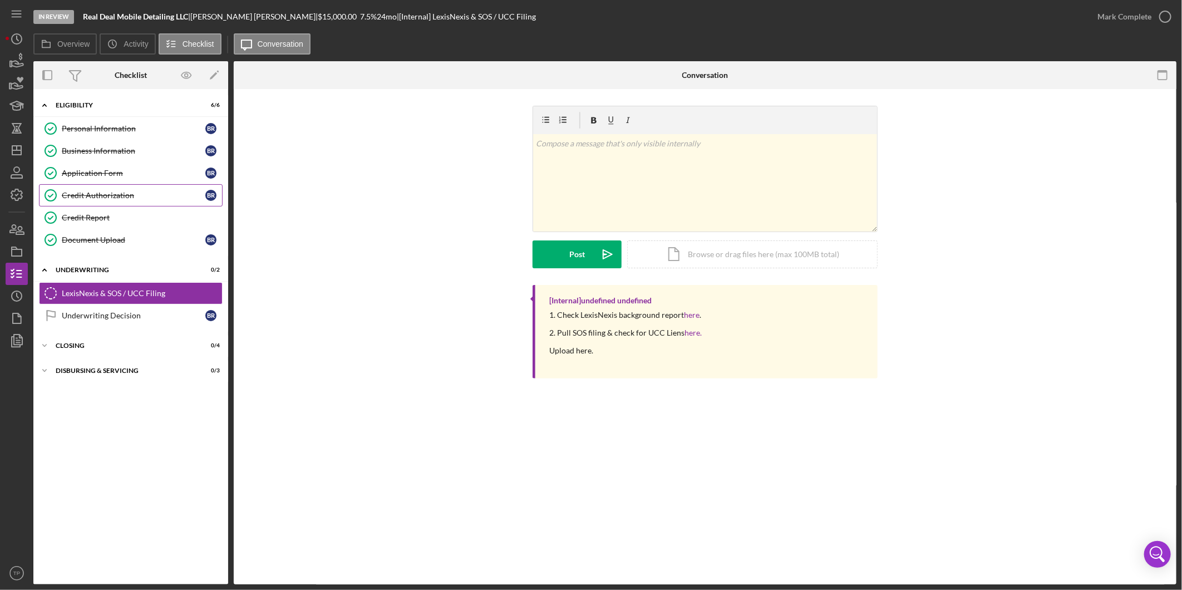
click at [112, 184] on link "Credit Authorization Credit Authorization B R" at bounding box center [131, 195] width 184 height 22
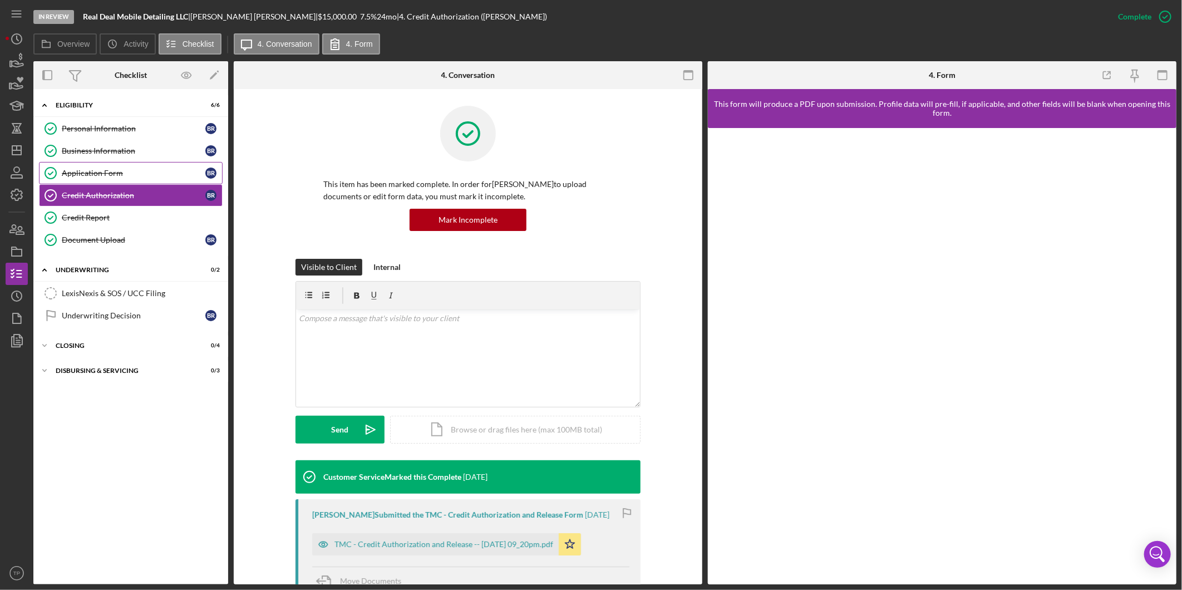
click at [111, 173] on div "Application Form" at bounding box center [134, 173] width 144 height 9
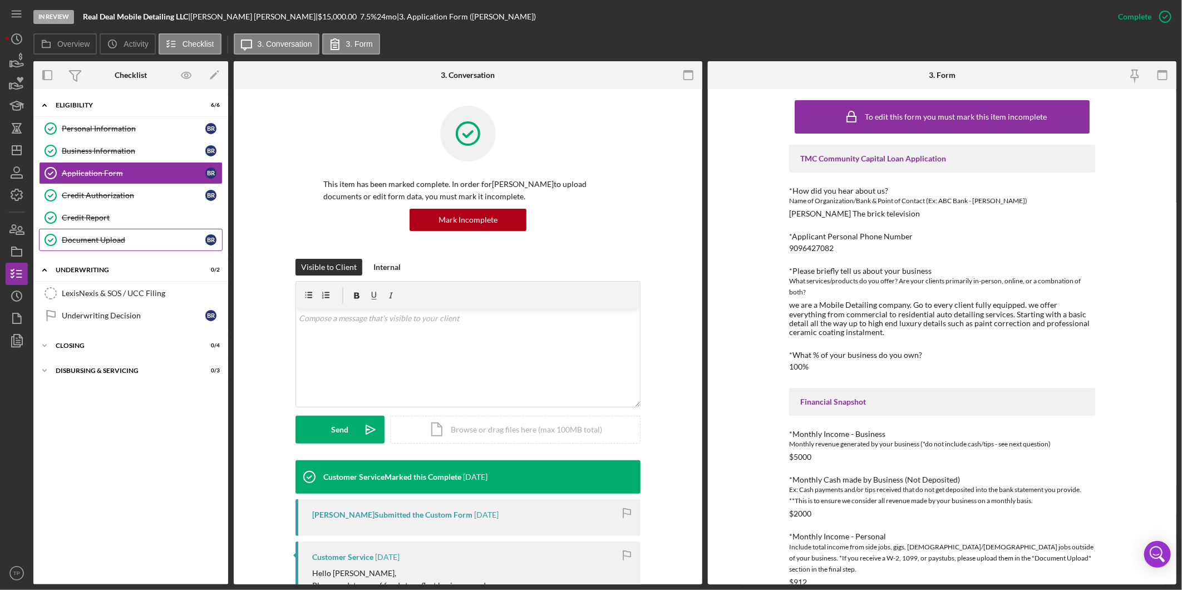
click at [109, 238] on div "Document Upload" at bounding box center [134, 239] width 144 height 9
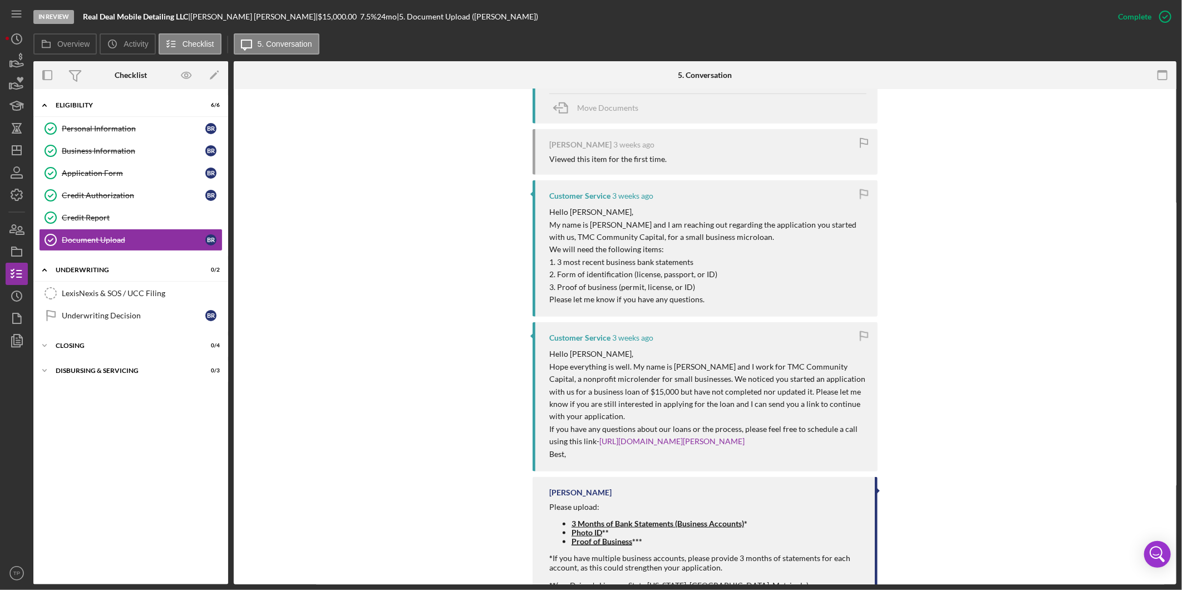
scroll to position [371, 0]
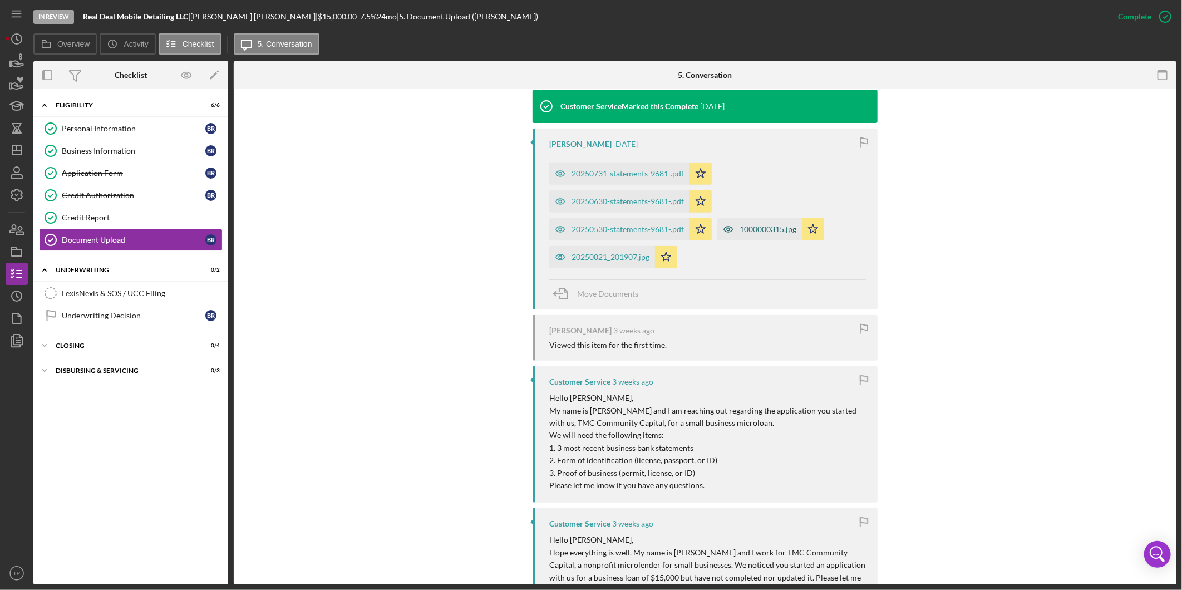
click at [741, 231] on div "1000000315.jpg" at bounding box center [768, 229] width 57 height 9
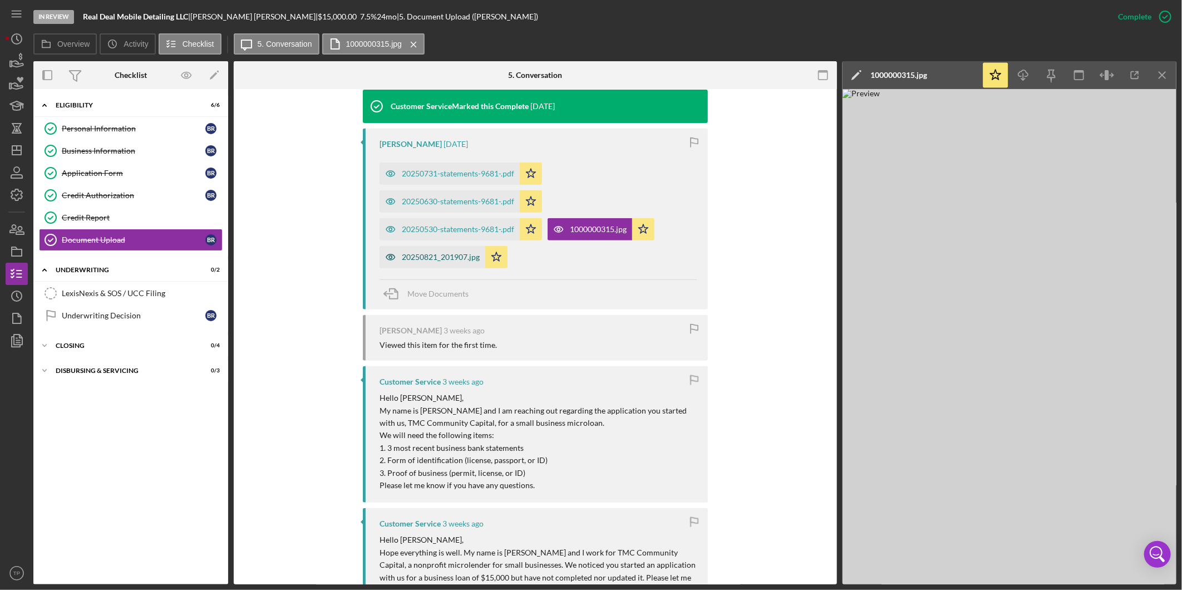
click at [427, 263] on div "20250821_201907.jpg" at bounding box center [433, 257] width 106 height 22
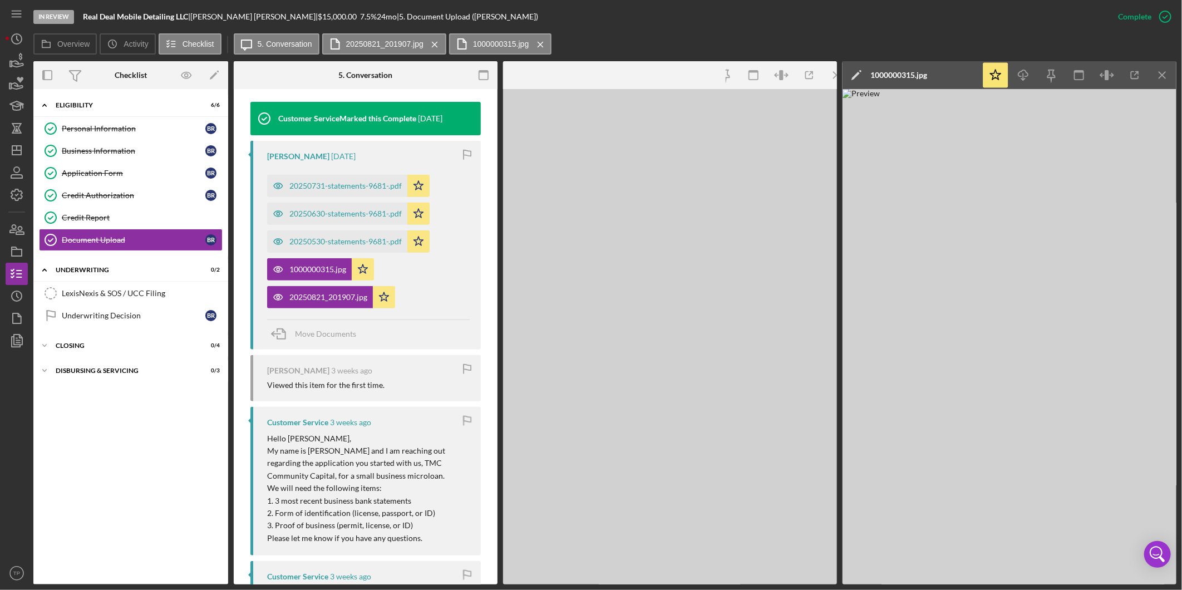
scroll to position [383, 0]
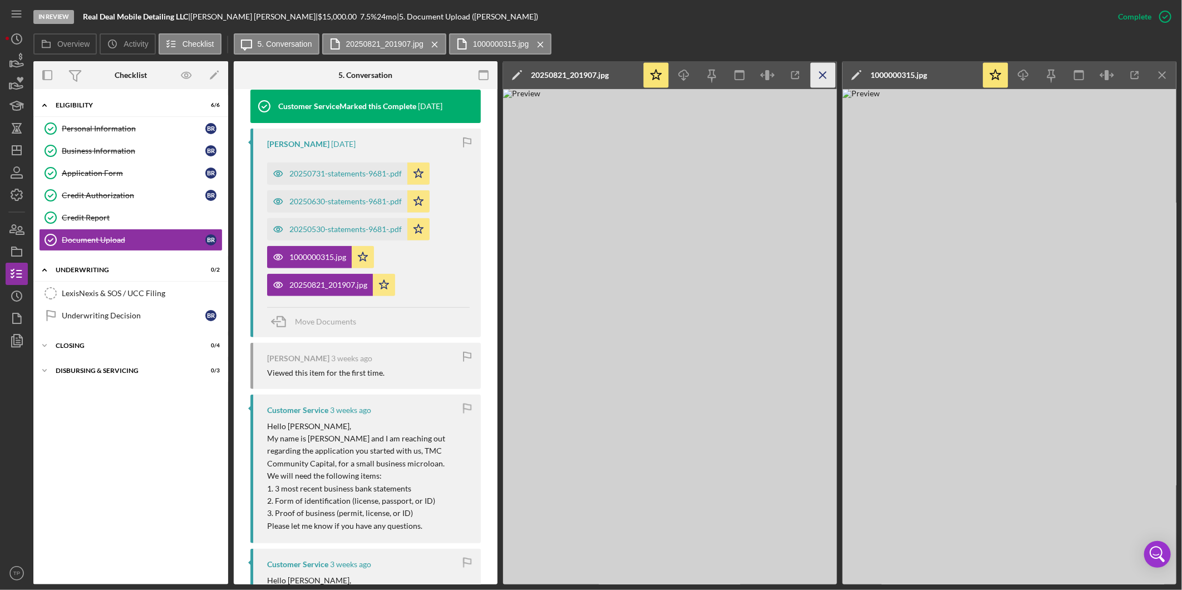
click at [786, 80] on icon "Icon/Menu Close" at bounding box center [823, 75] width 25 height 25
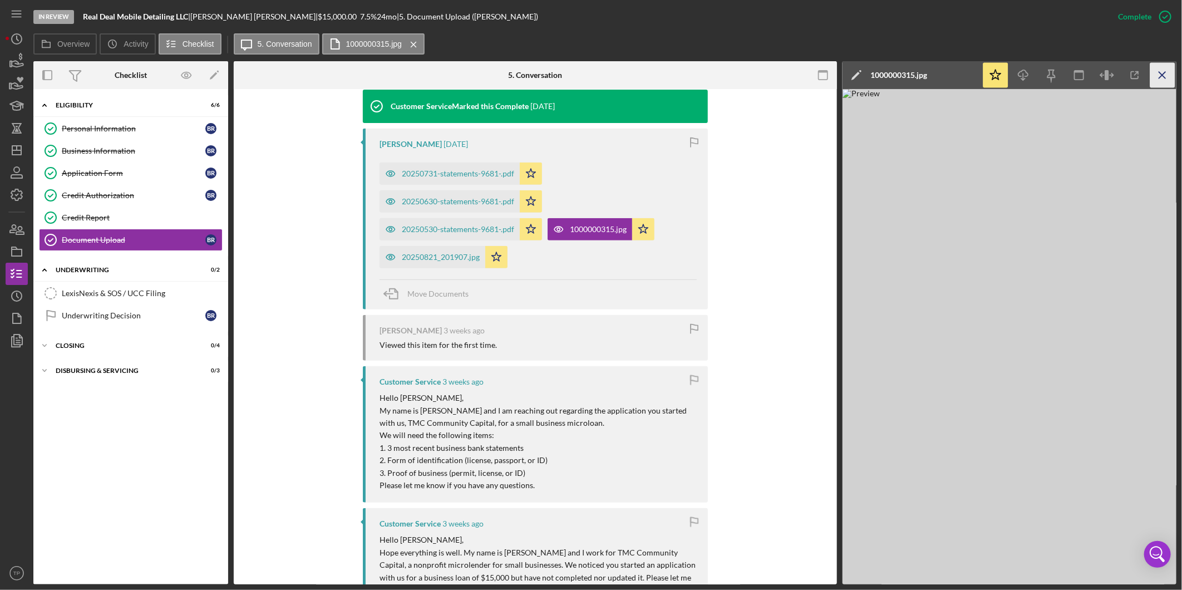
click at [786, 72] on icon "Icon/Menu Close" at bounding box center [1162, 75] width 25 height 25
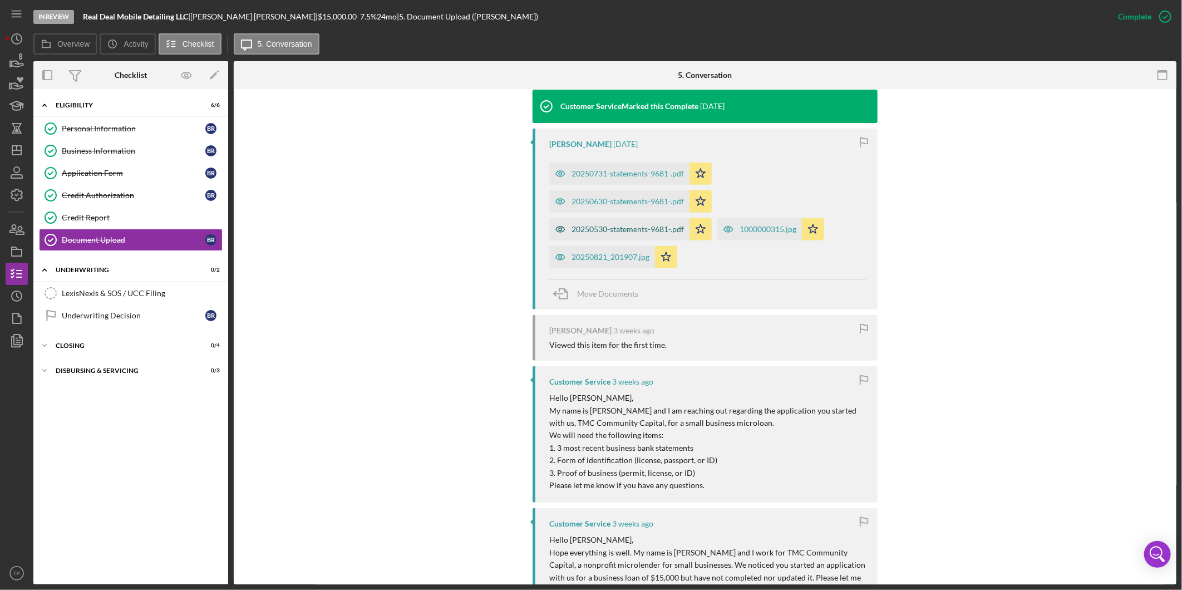
click at [659, 224] on div "20250530-statements-9681-.pdf" at bounding box center [619, 229] width 140 height 22
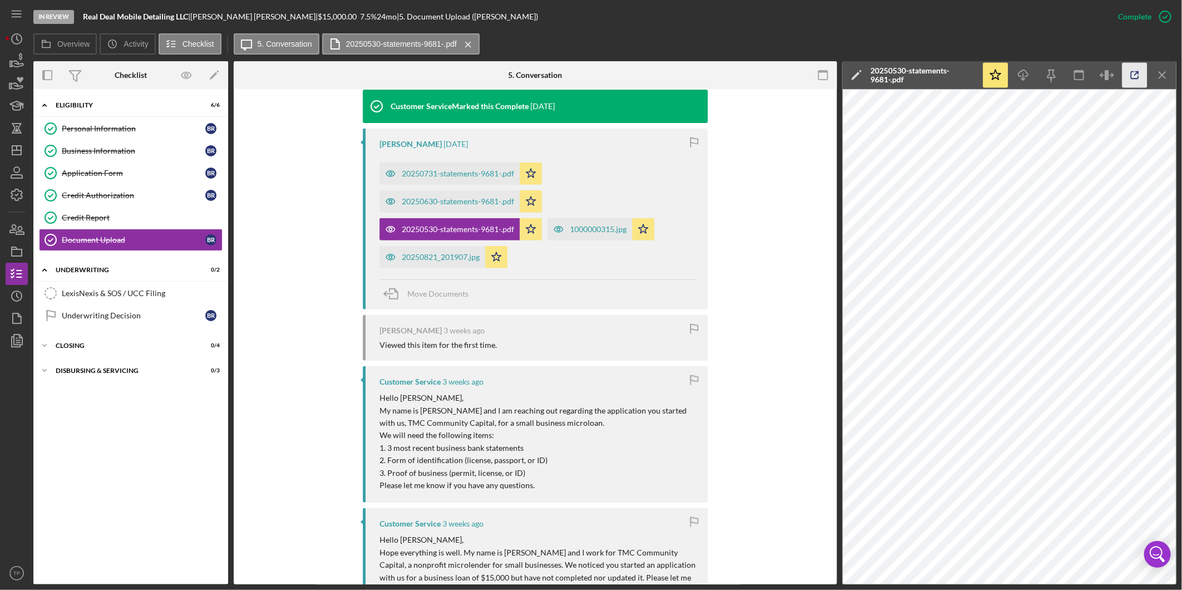
click at [786, 75] on icon "button" at bounding box center [1134, 75] width 25 height 25
click at [118, 173] on div "Application Form" at bounding box center [134, 173] width 144 height 9
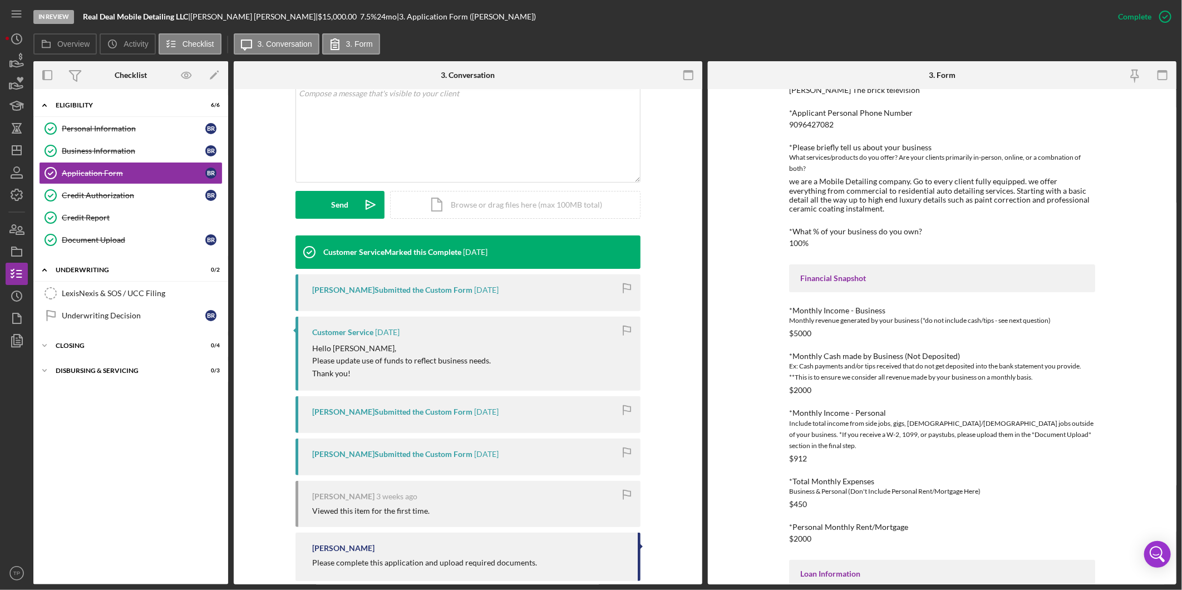
scroll to position [243, 0]
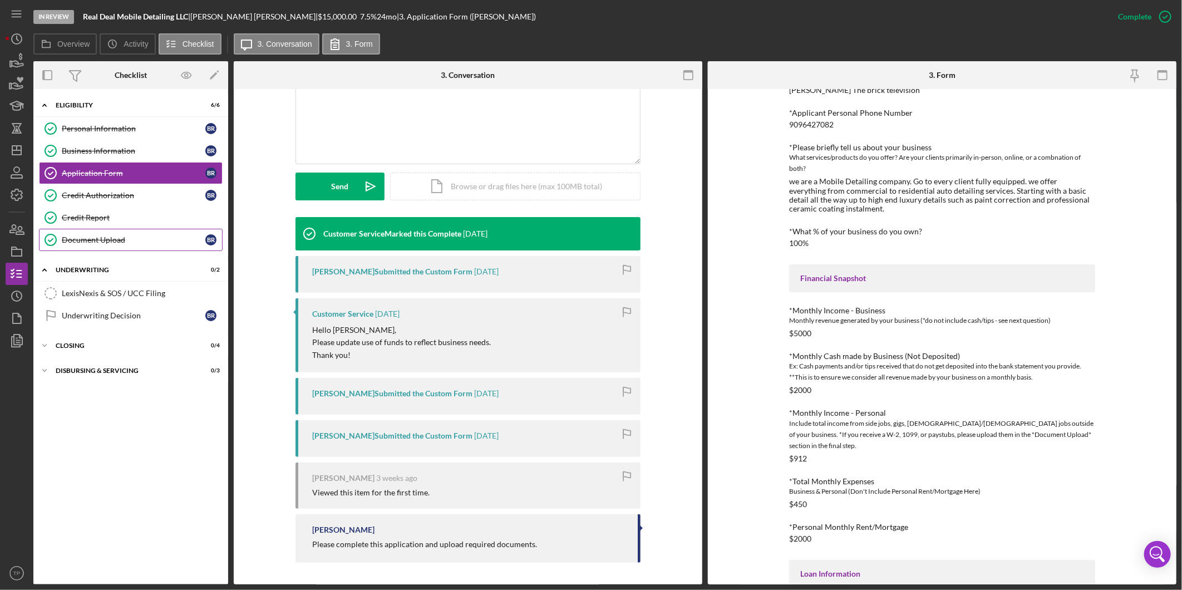
click at [171, 247] on link "Document Upload Document Upload B R" at bounding box center [131, 240] width 184 height 22
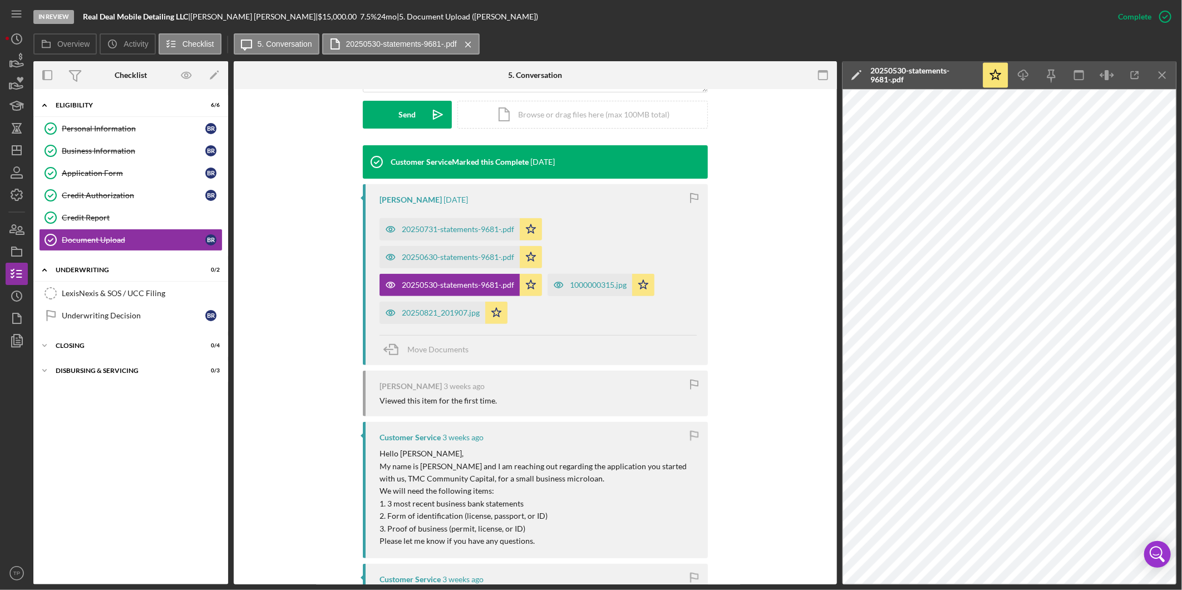
scroll to position [124, 0]
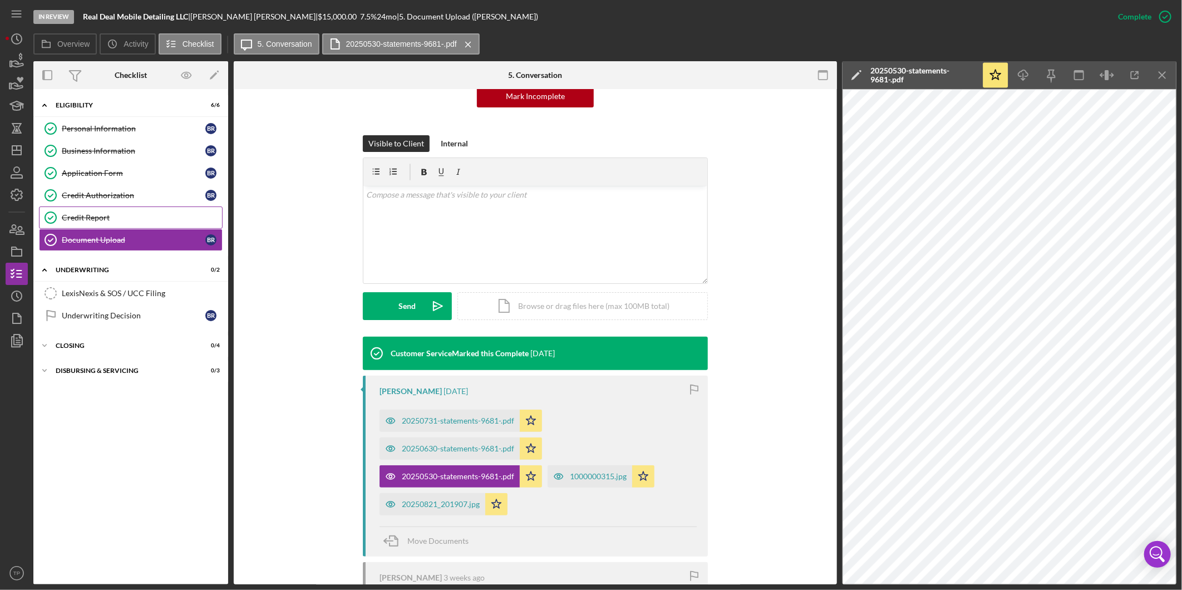
click at [114, 210] on link "Credit Report Credit Report" at bounding box center [131, 217] width 184 height 22
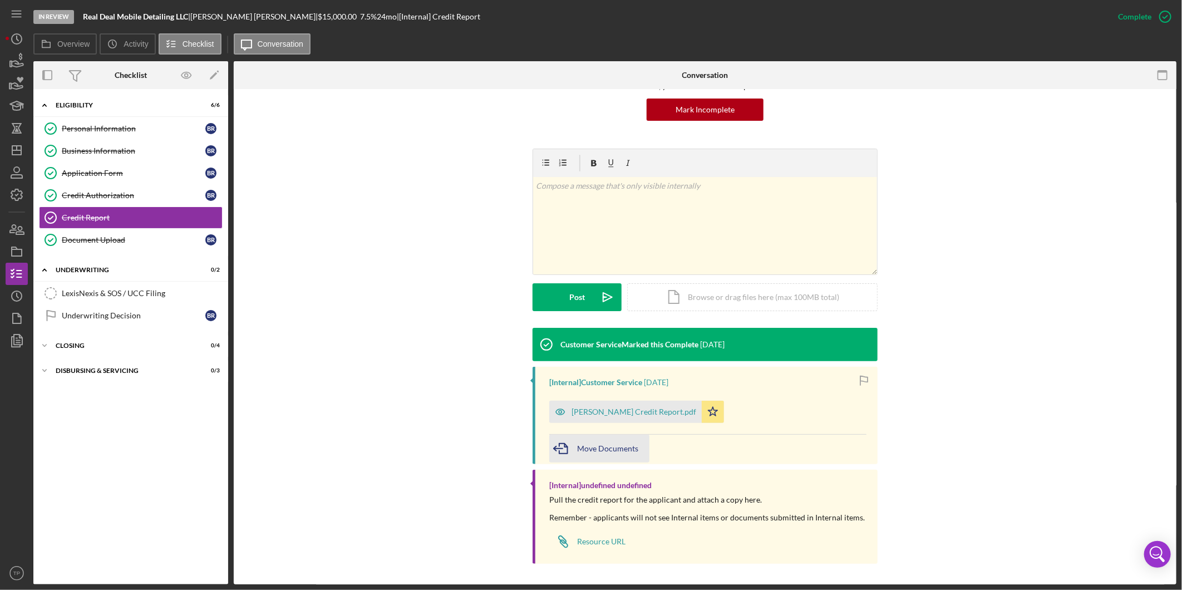
scroll to position [112, 0]
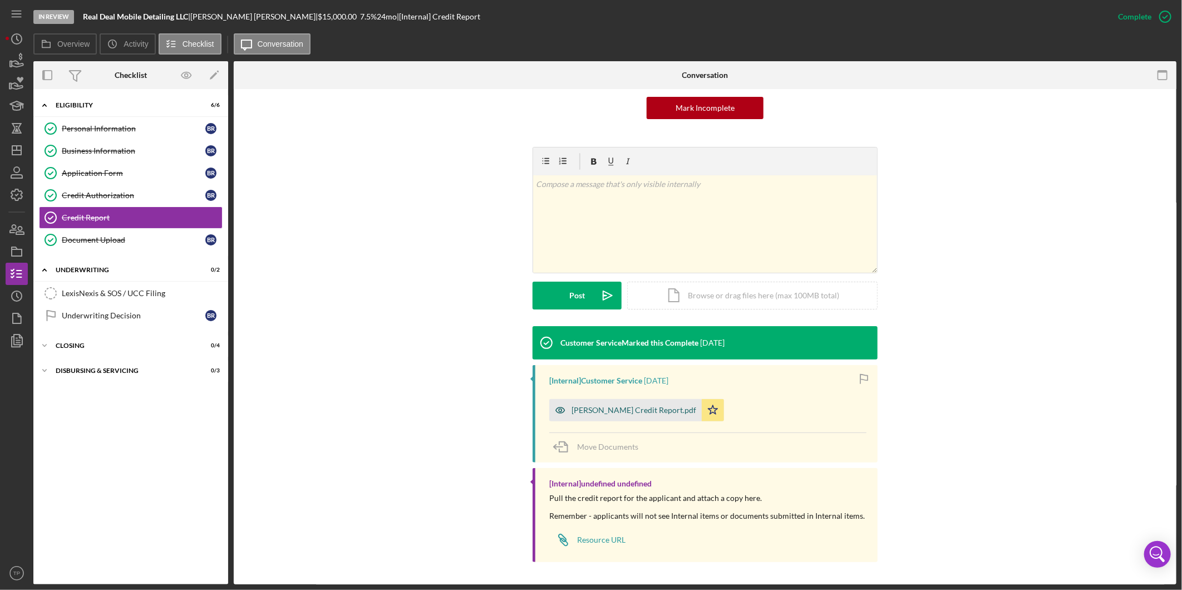
click at [635, 413] on div "[PERSON_NAME] Credit Report.pdf" at bounding box center [633, 410] width 125 height 9
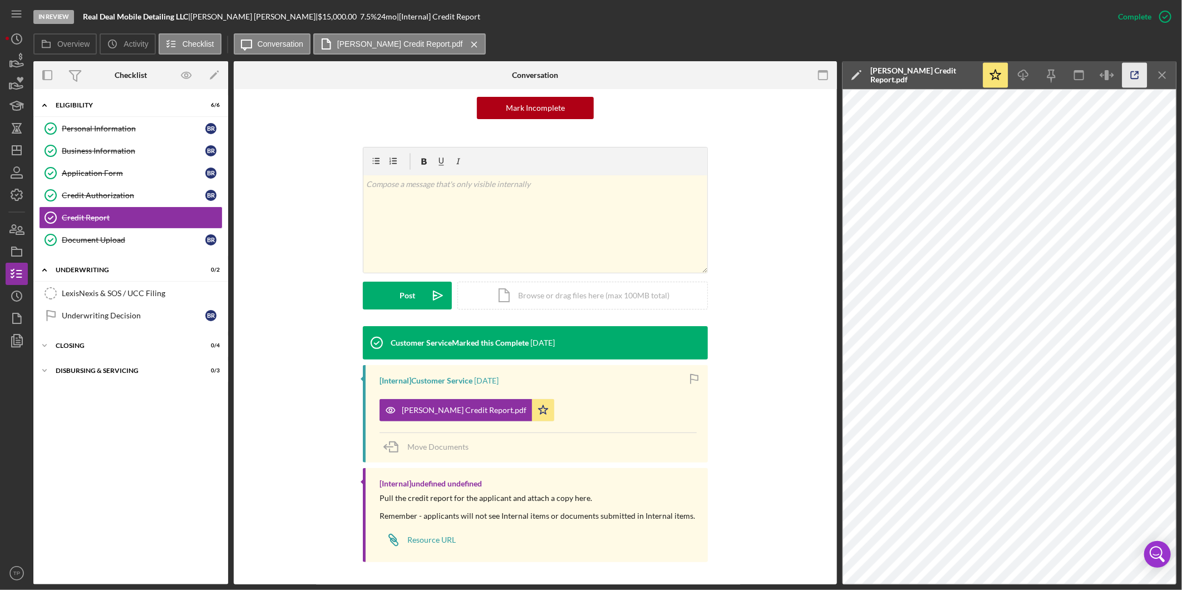
click at [786, 73] on icon "button" at bounding box center [1134, 75] width 25 height 25
click at [26, 144] on icon "Icon/Dashboard" at bounding box center [17, 150] width 28 height 28
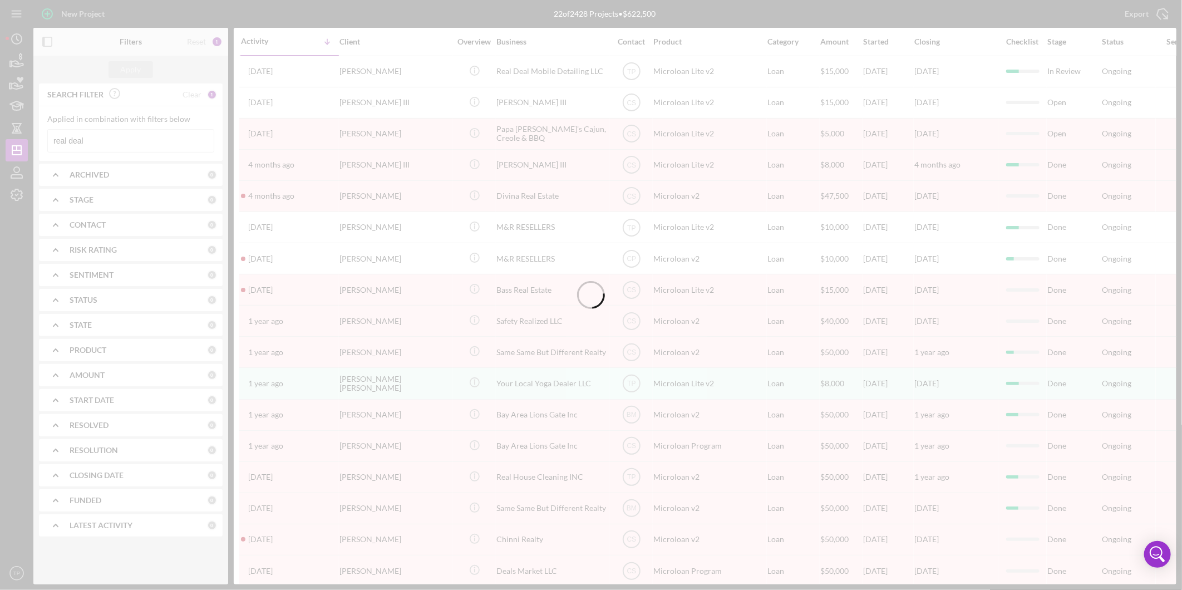
click at [110, 140] on div at bounding box center [591, 295] width 1182 height 590
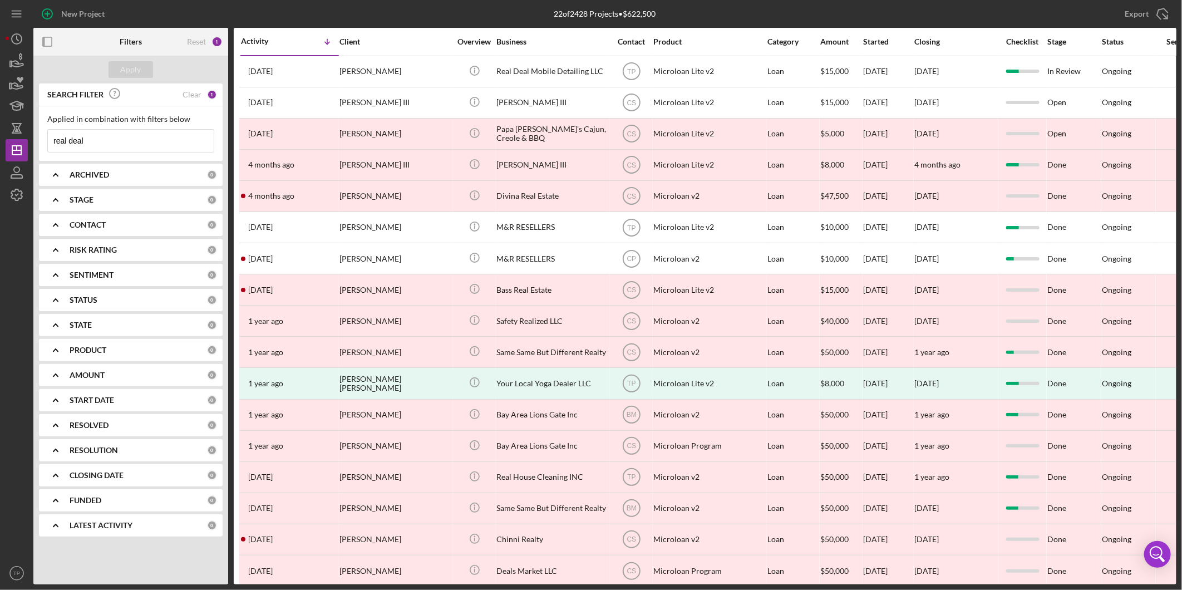
click at [110, 140] on input "real deal" at bounding box center [131, 141] width 166 height 22
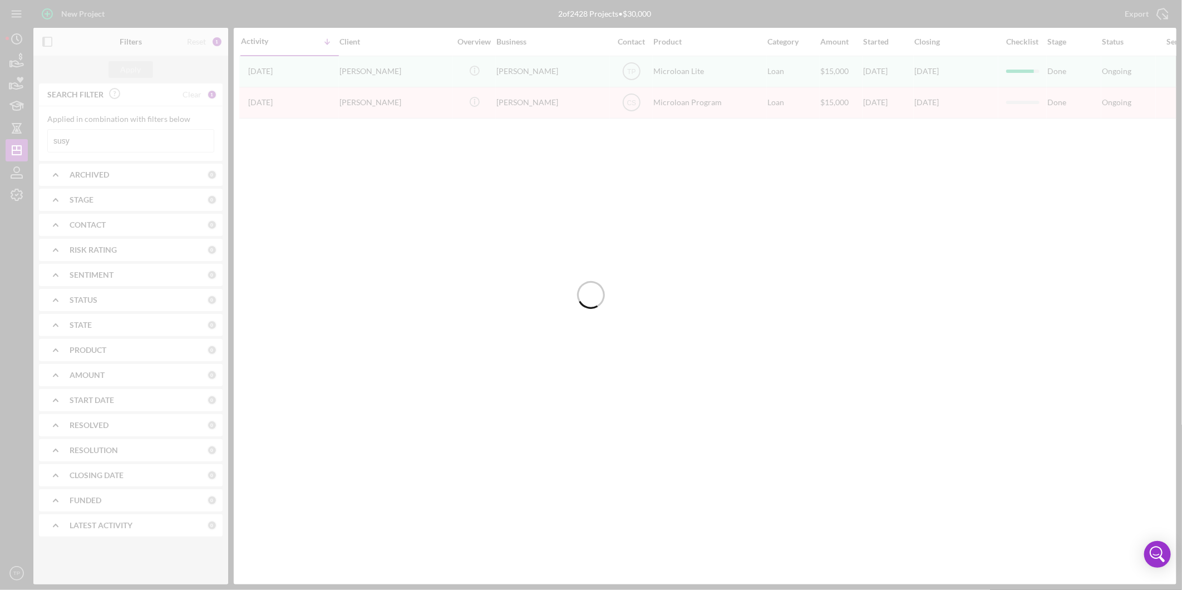
type input "susy"
click at [571, 175] on div "Activity Icon/Table Sort Arrow Client Overview Business Contact Product Categor…" at bounding box center [705, 306] width 943 height 556
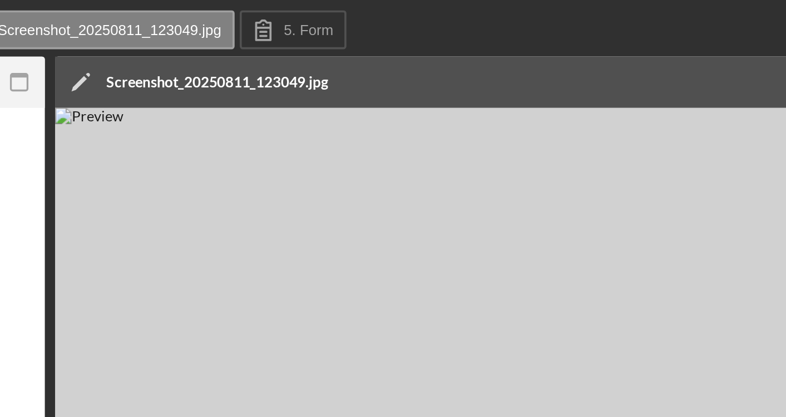
click at [278, 41] on icon "Icon/Edit" at bounding box center [276, 45] width 28 height 28
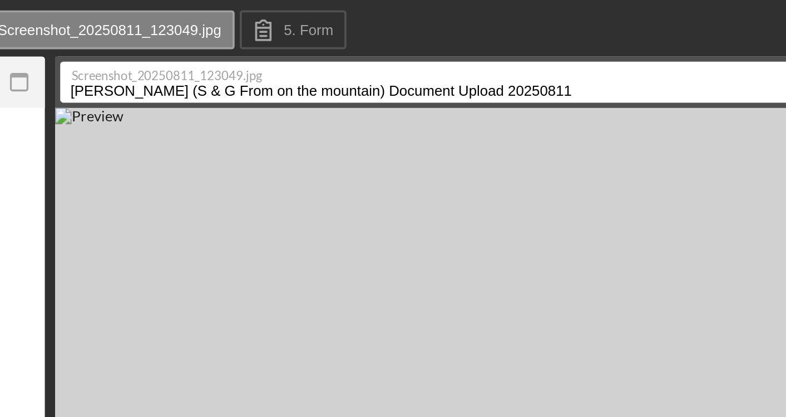
click at [317, 46] on input "Doherty, Gena (S & G From on the mountain) Document Upload 20250811" at bounding box center [477, 44] width 426 height 22
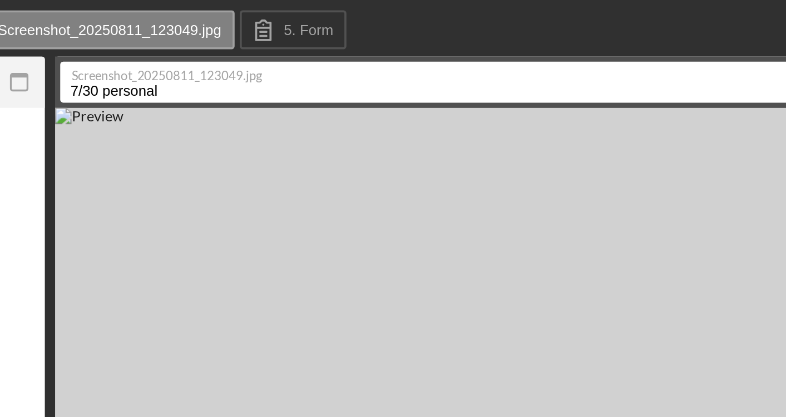
type input "7/30 personal"
click at [719, 33] on button "Save" at bounding box center [732, 44] width 27 height 22
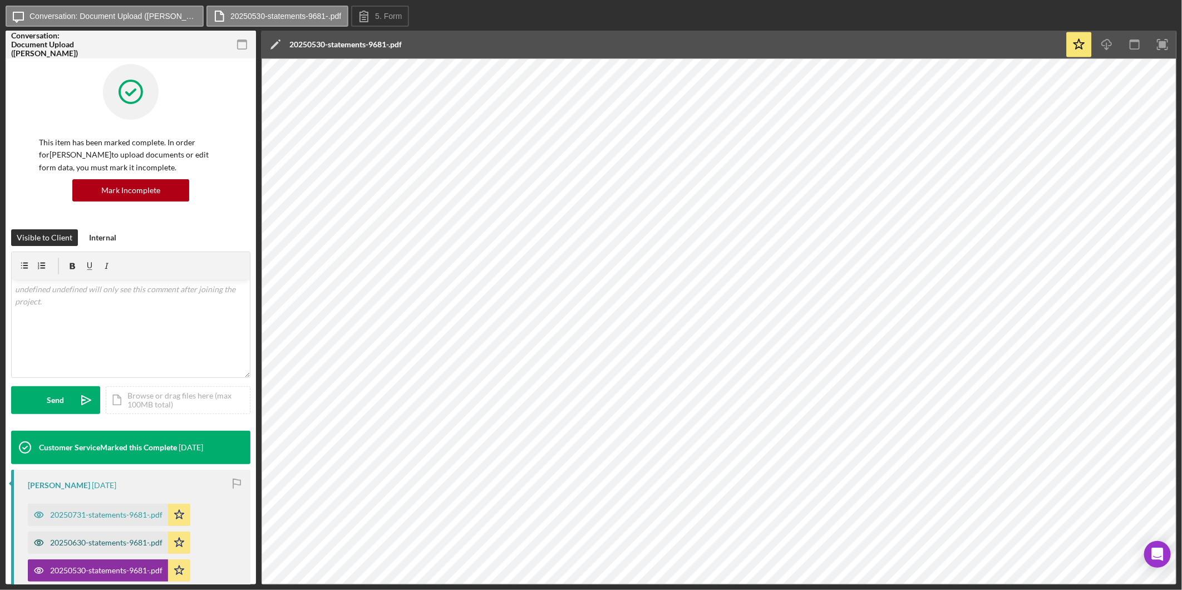
click at [112, 545] on div "20250630-statements-9681-.pdf" at bounding box center [106, 542] width 112 height 9
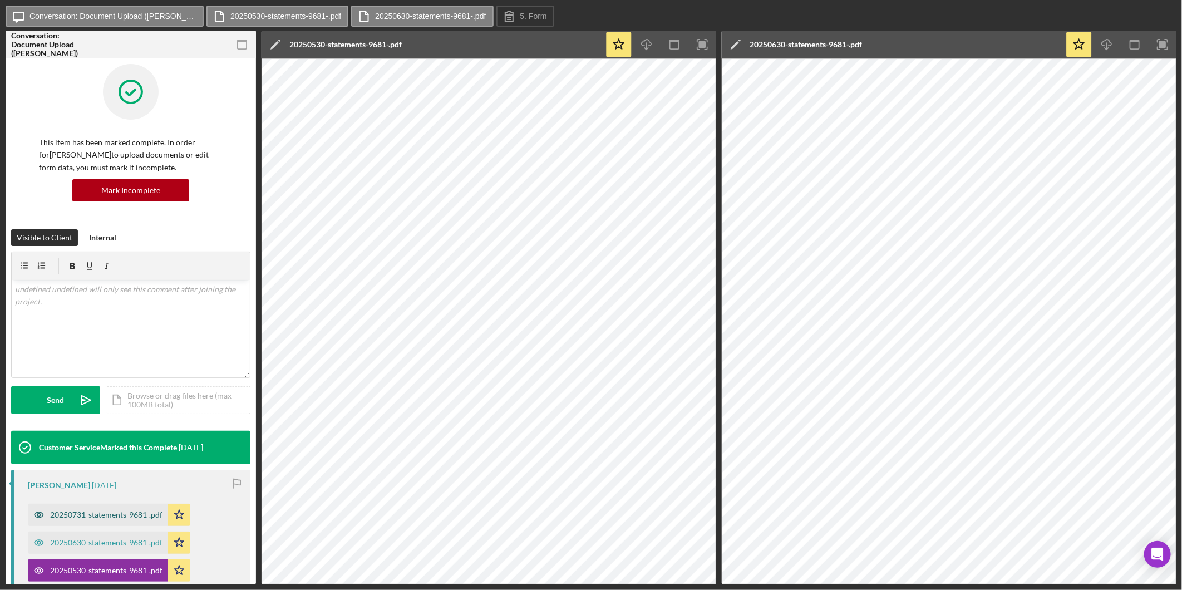
click at [96, 520] on div "20250731-statements-9681-.pdf" at bounding box center [98, 515] width 140 height 22
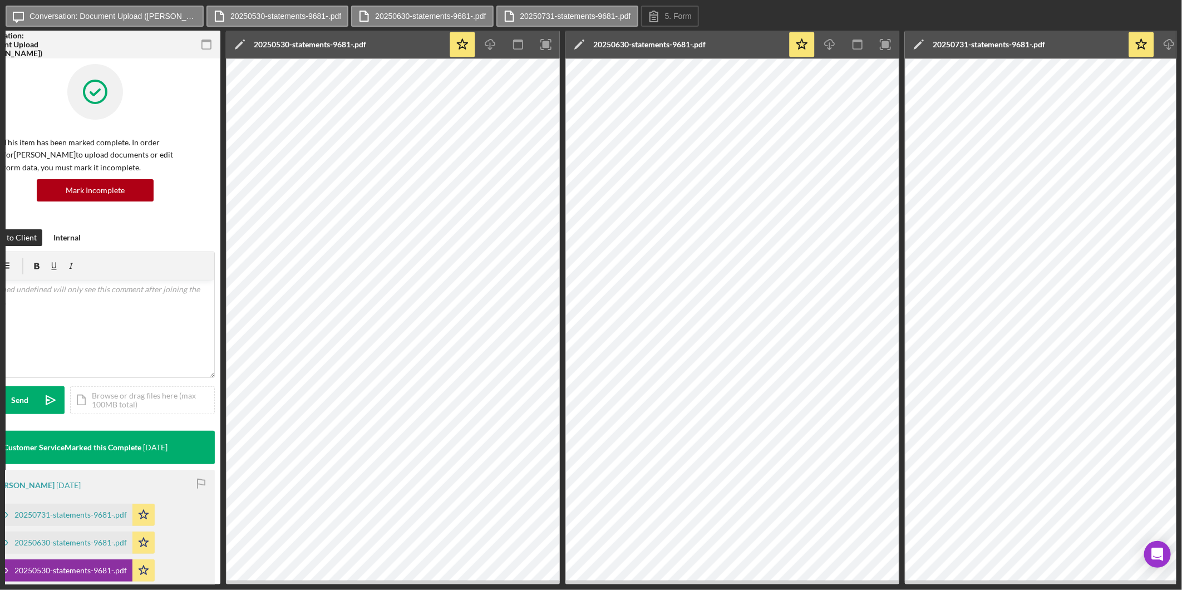
scroll to position [0, 97]
